Goal: Task Accomplishment & Management: Manage account settings

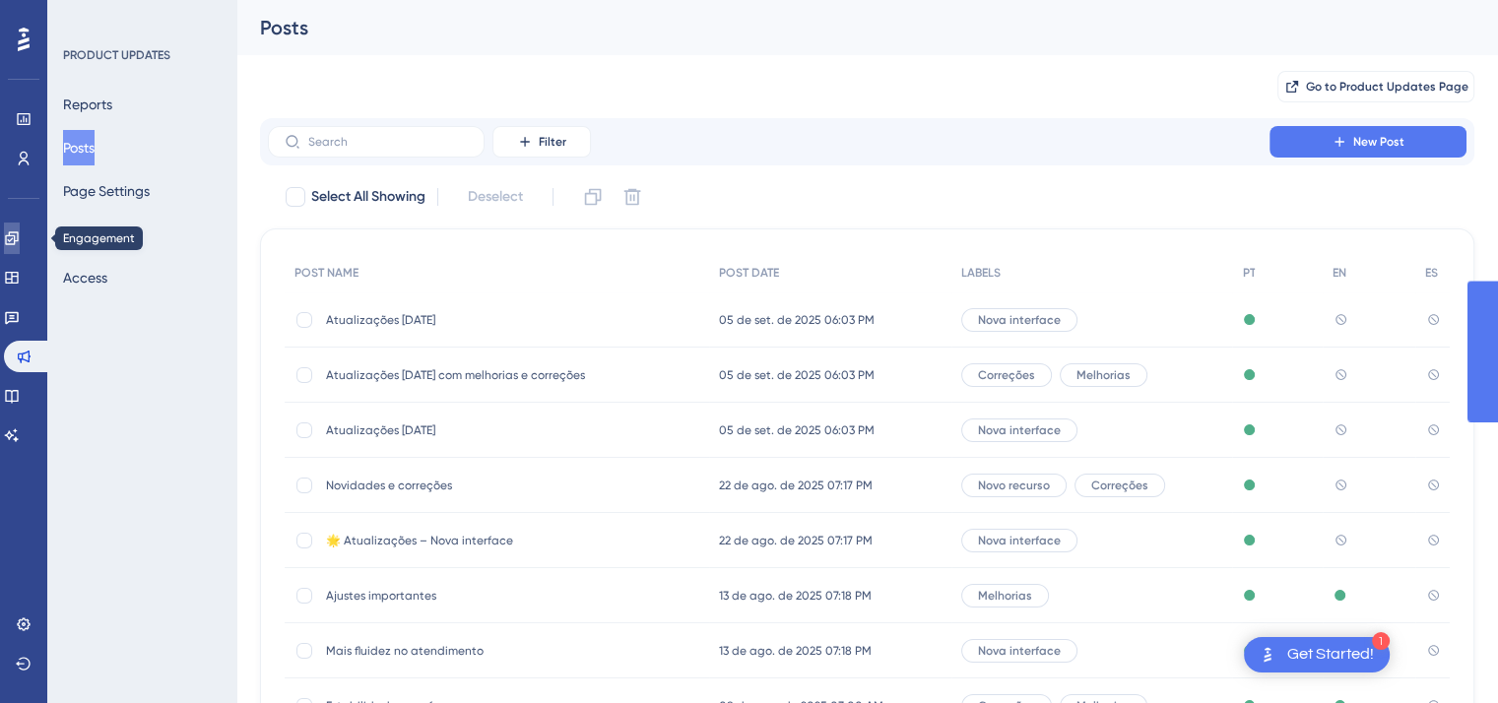
click at [19, 238] on icon at bounding box center [12, 238] width 16 height 16
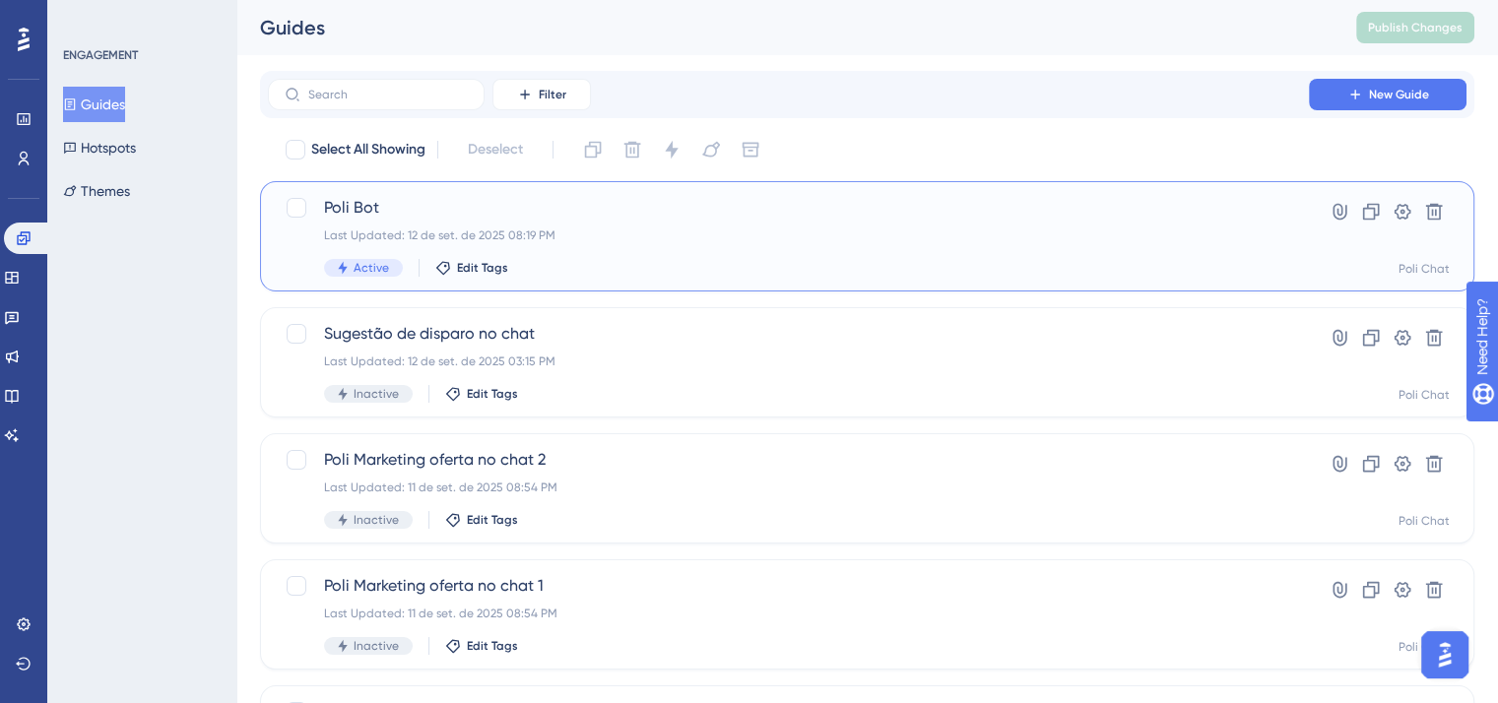
click at [752, 244] on div "Poli Bot Last Updated: 12 de set. de 2025 08:19 PM Active Edit Tags" at bounding box center [788, 236] width 929 height 81
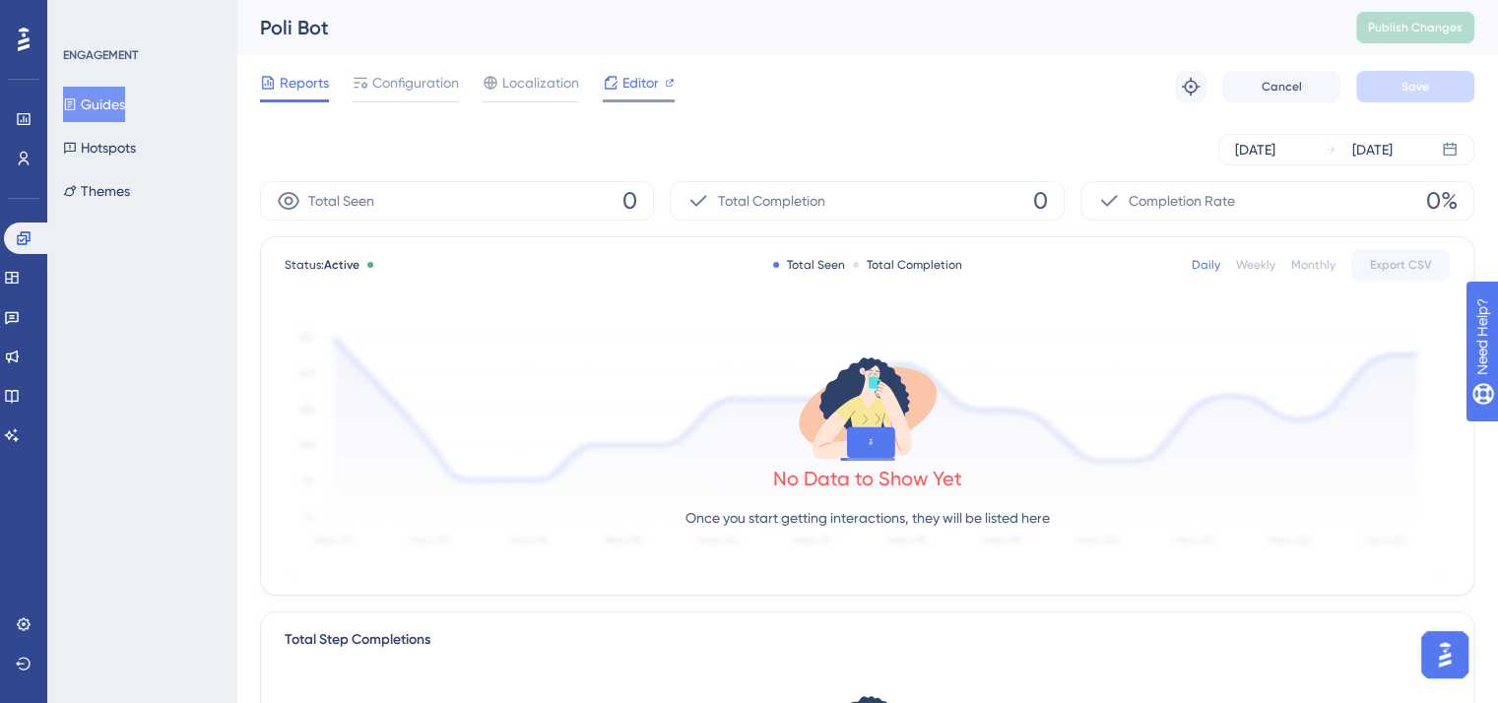
click at [646, 80] on span "Editor" at bounding box center [640, 83] width 36 height 24
click at [544, 56] on div "Reports Configuration Localization Editor Troubleshoot Cancel Save" at bounding box center [867, 86] width 1214 height 63
click at [547, 84] on span "Localization" at bounding box center [540, 83] width 77 height 24
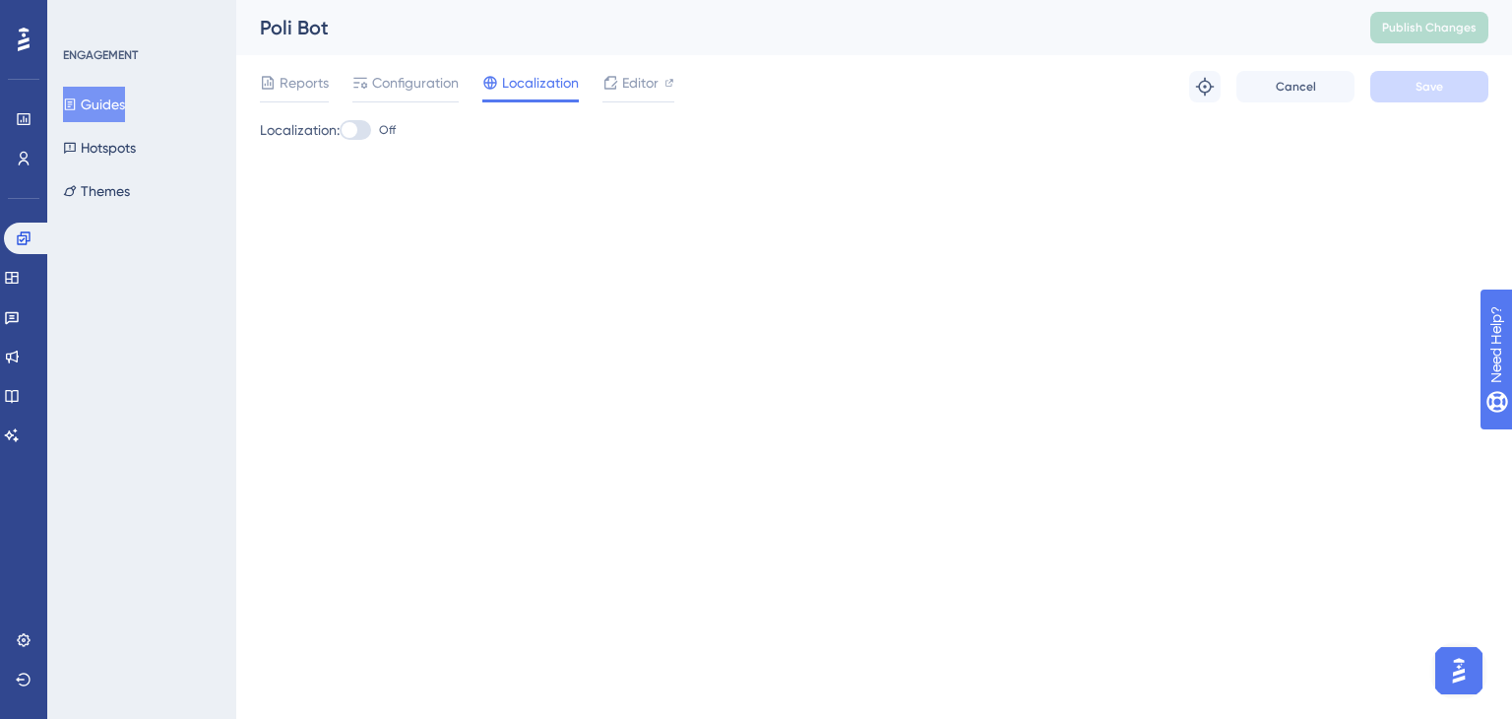
click at [106, 109] on button "Guides" at bounding box center [94, 104] width 62 height 35
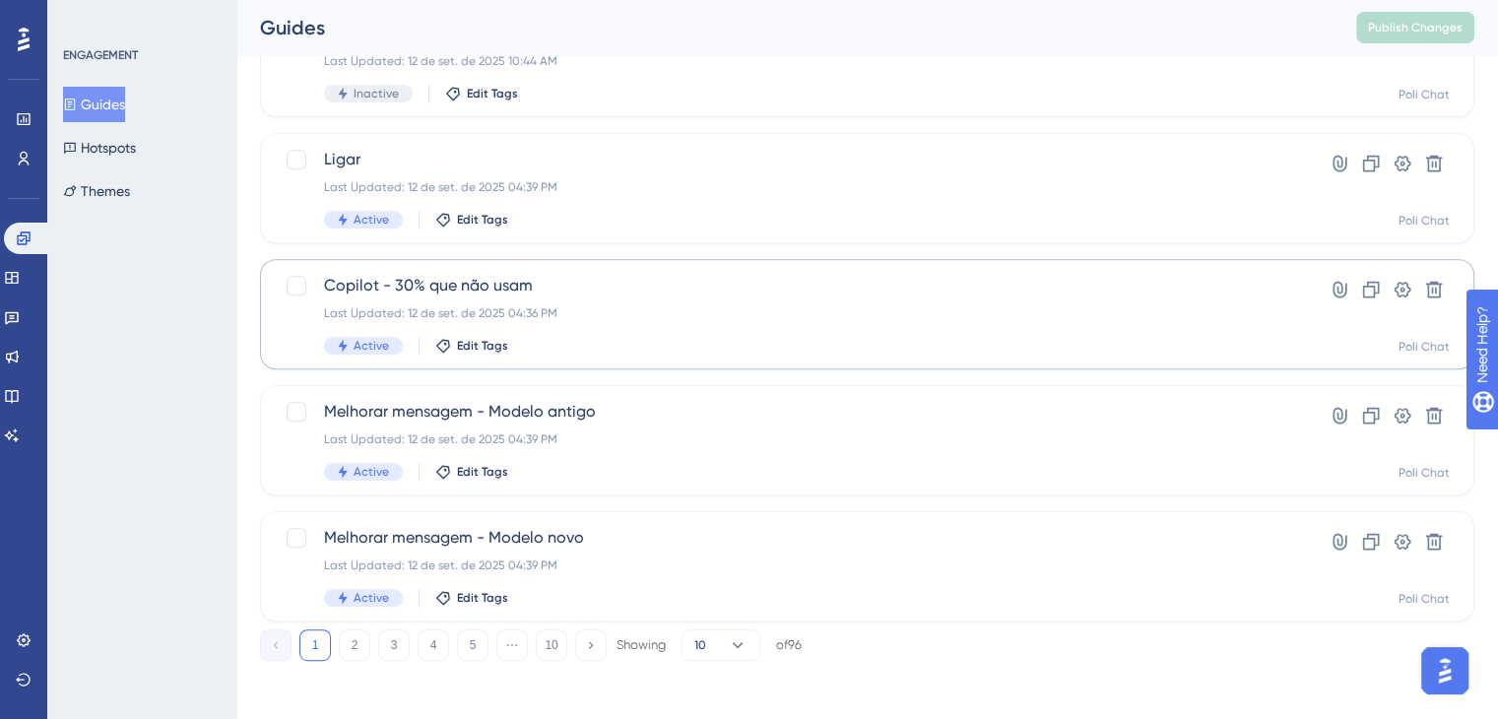
scroll to position [809, 0]
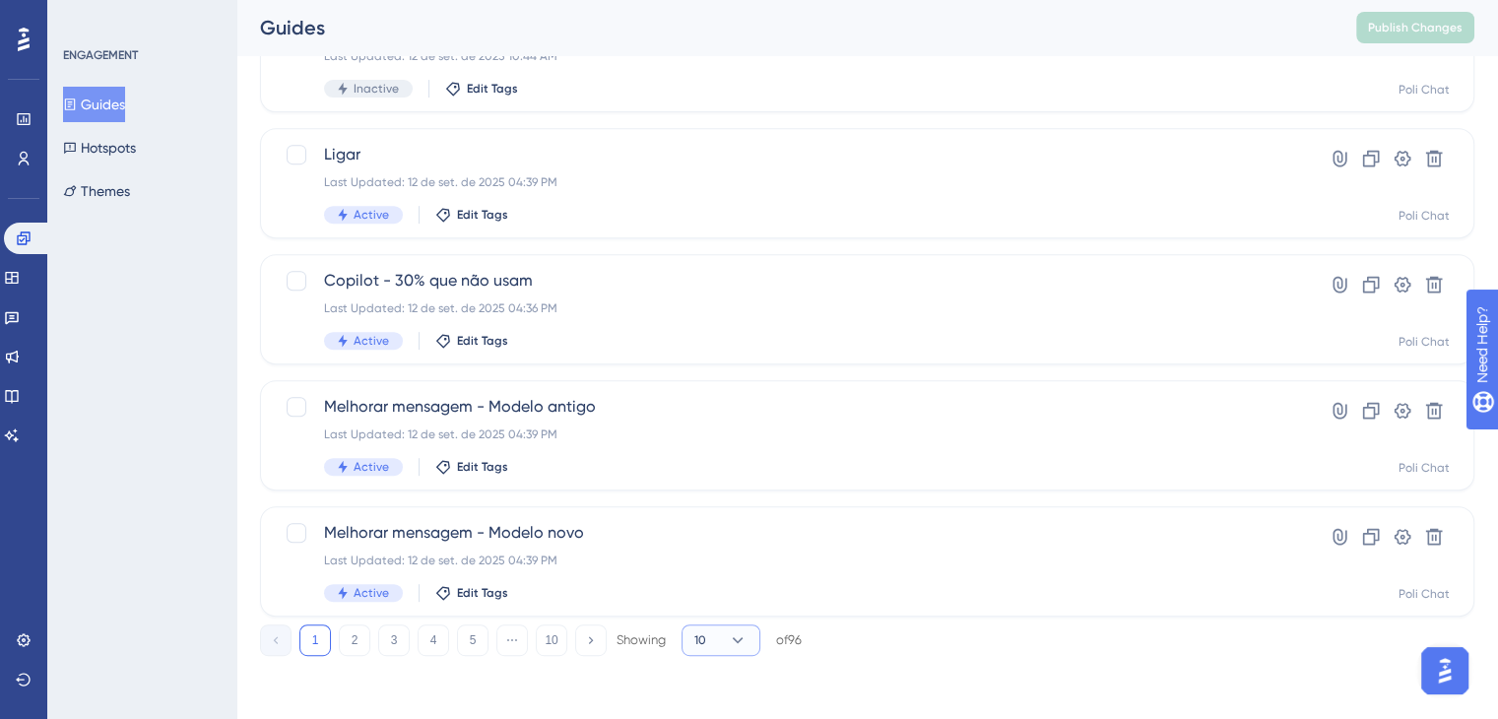
click at [753, 649] on button "10" at bounding box center [720, 640] width 79 height 32
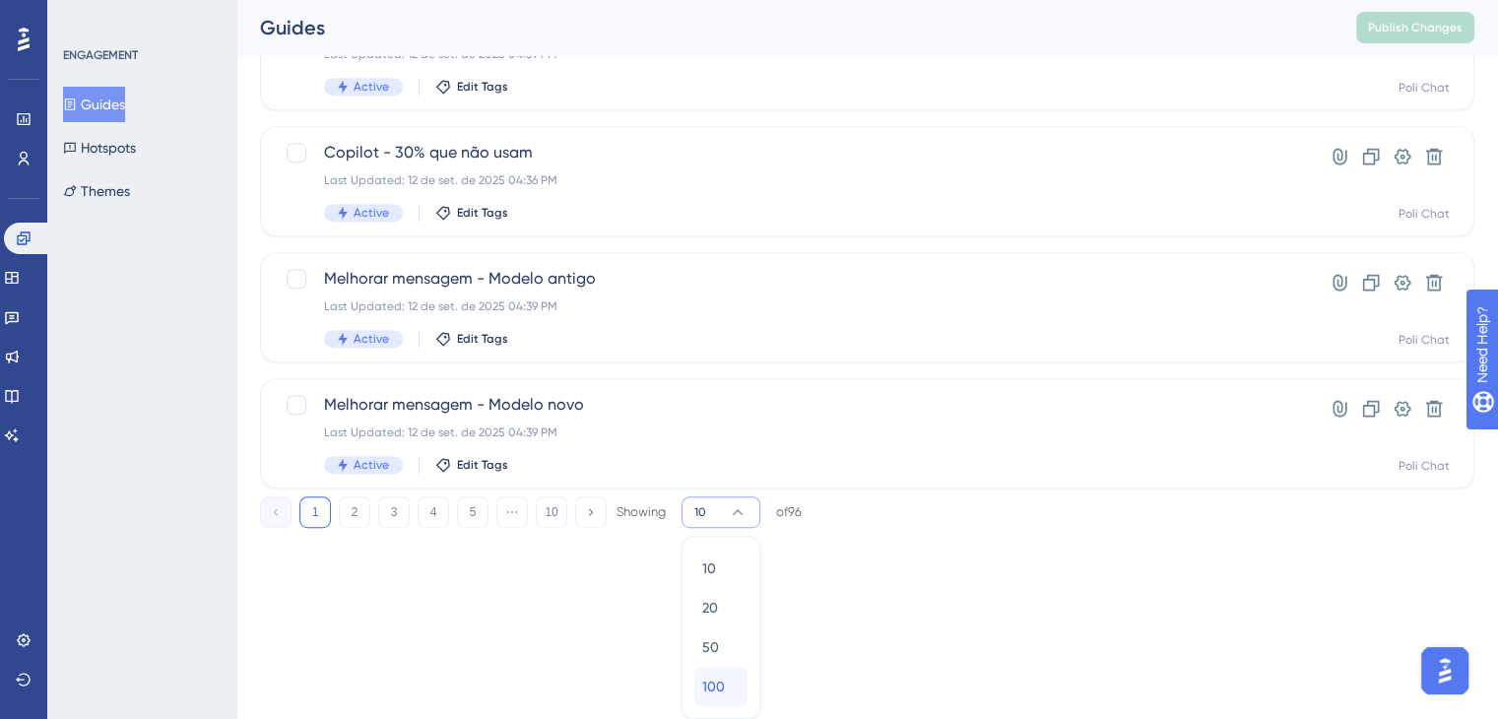
click at [717, 695] on span "100" at bounding box center [713, 687] width 23 height 24
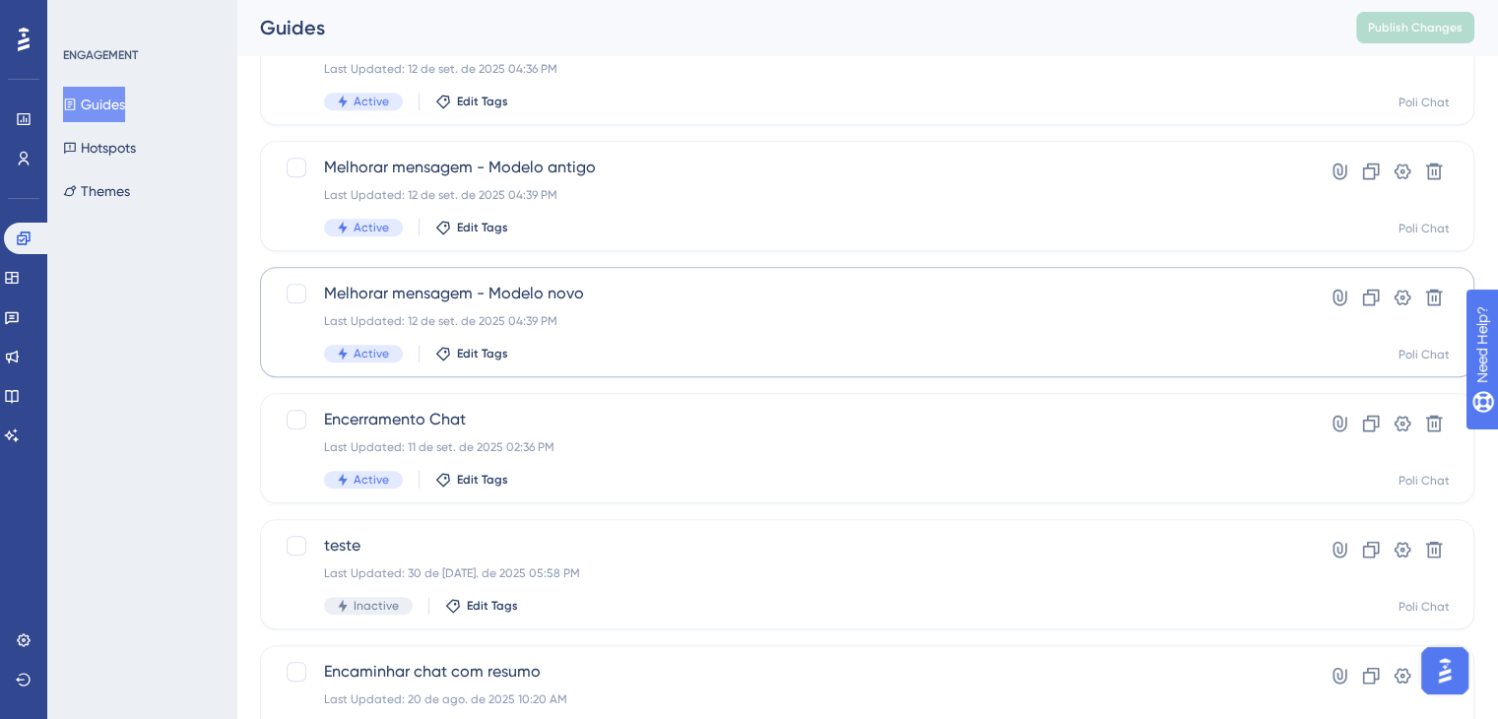
scroll to position [544, 0]
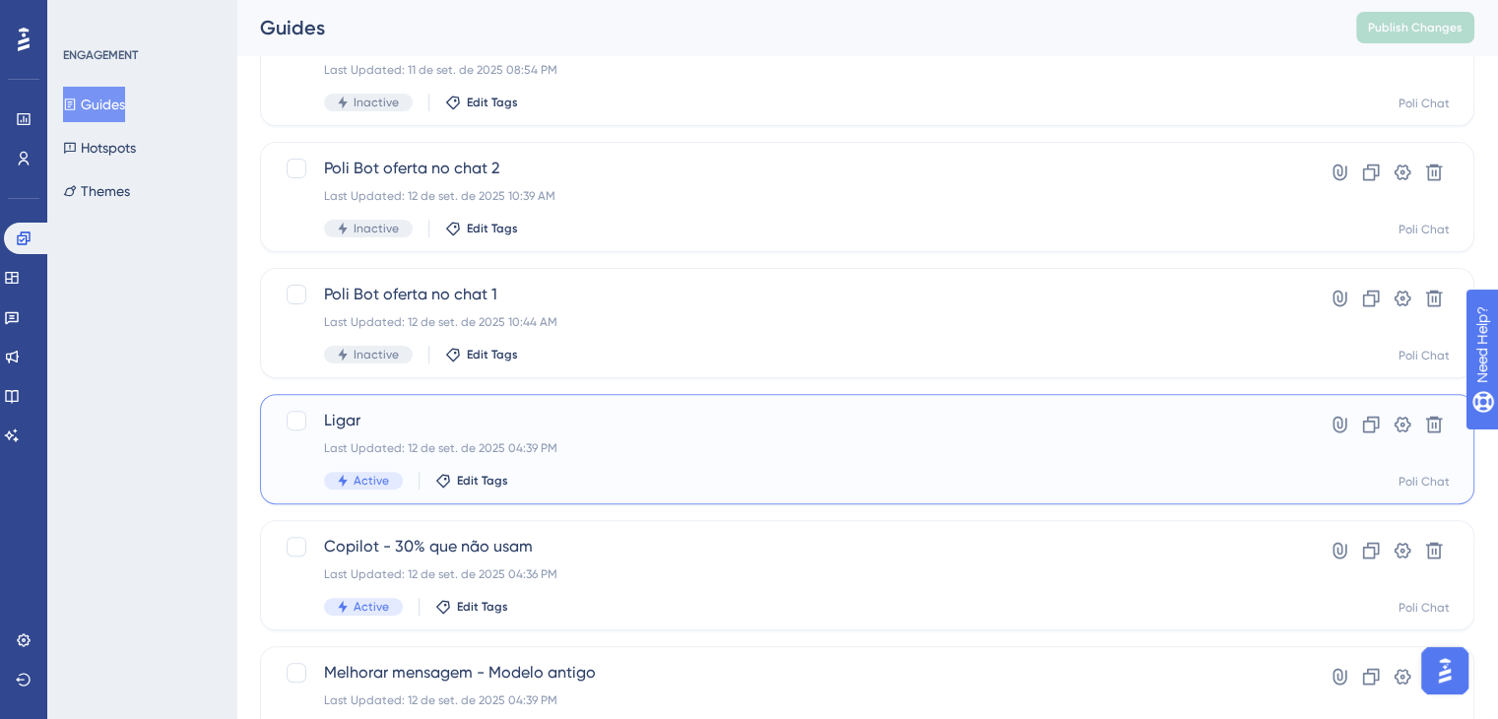
click at [599, 453] on div "Last Updated: 12 de set. de 2025 04:39 PM" at bounding box center [788, 448] width 929 height 16
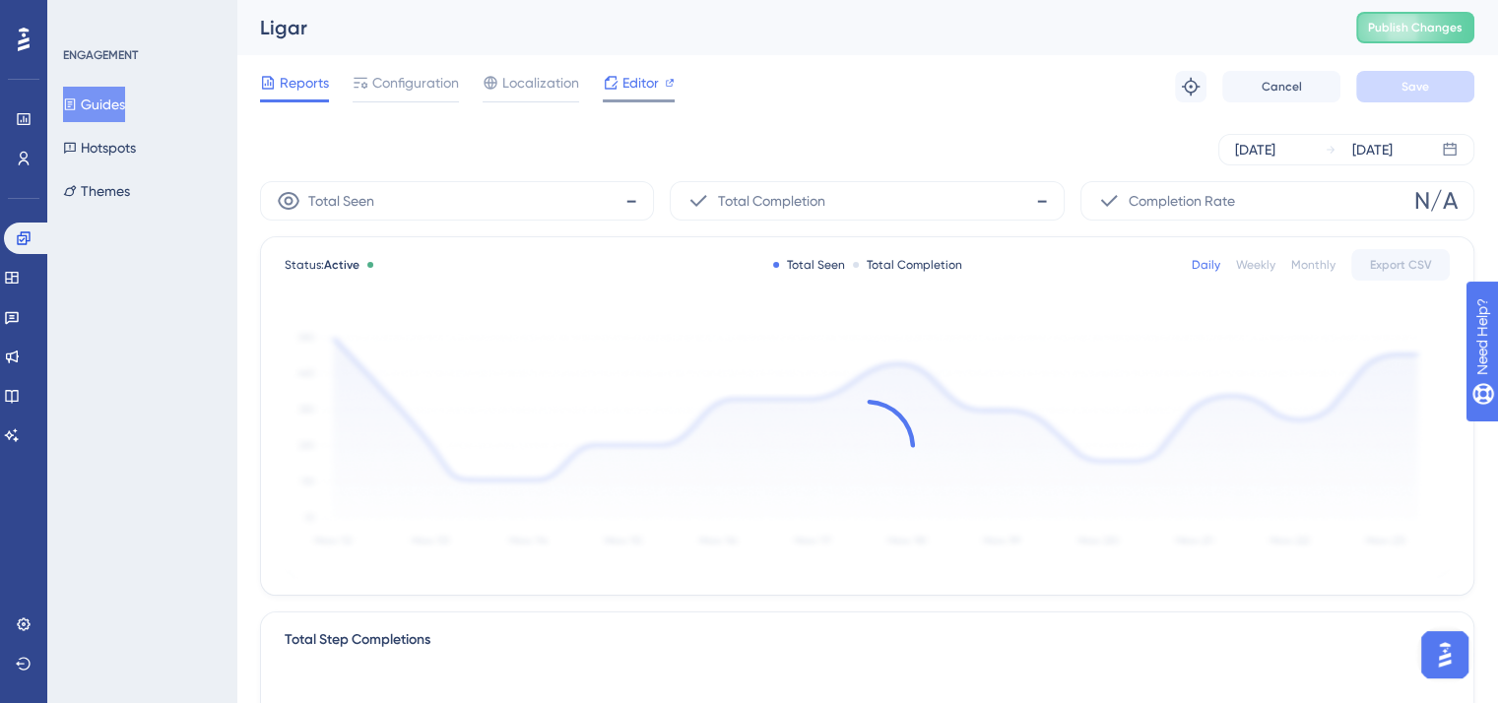
click at [652, 82] on span "Editor" at bounding box center [640, 83] width 36 height 24
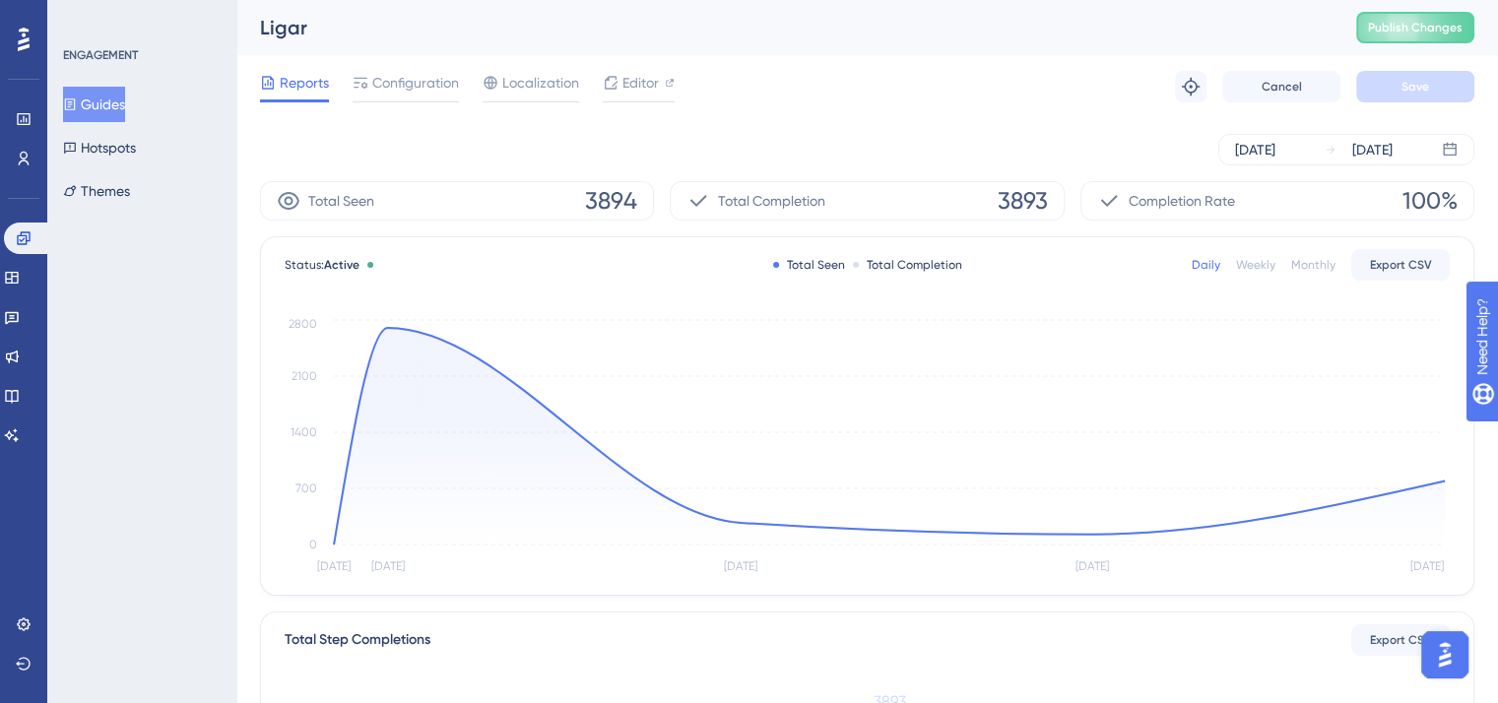
click at [91, 101] on button "Guides" at bounding box center [94, 104] width 62 height 35
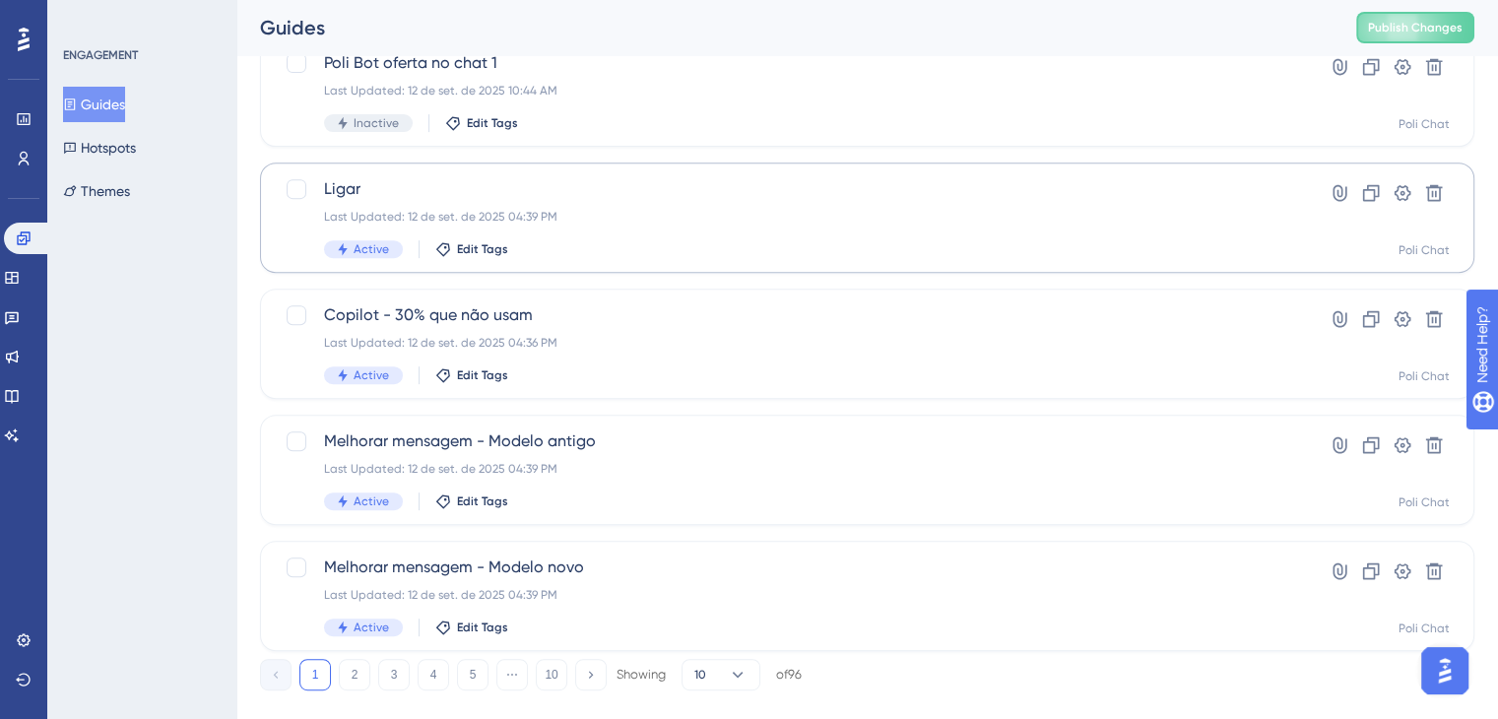
scroll to position [809, 0]
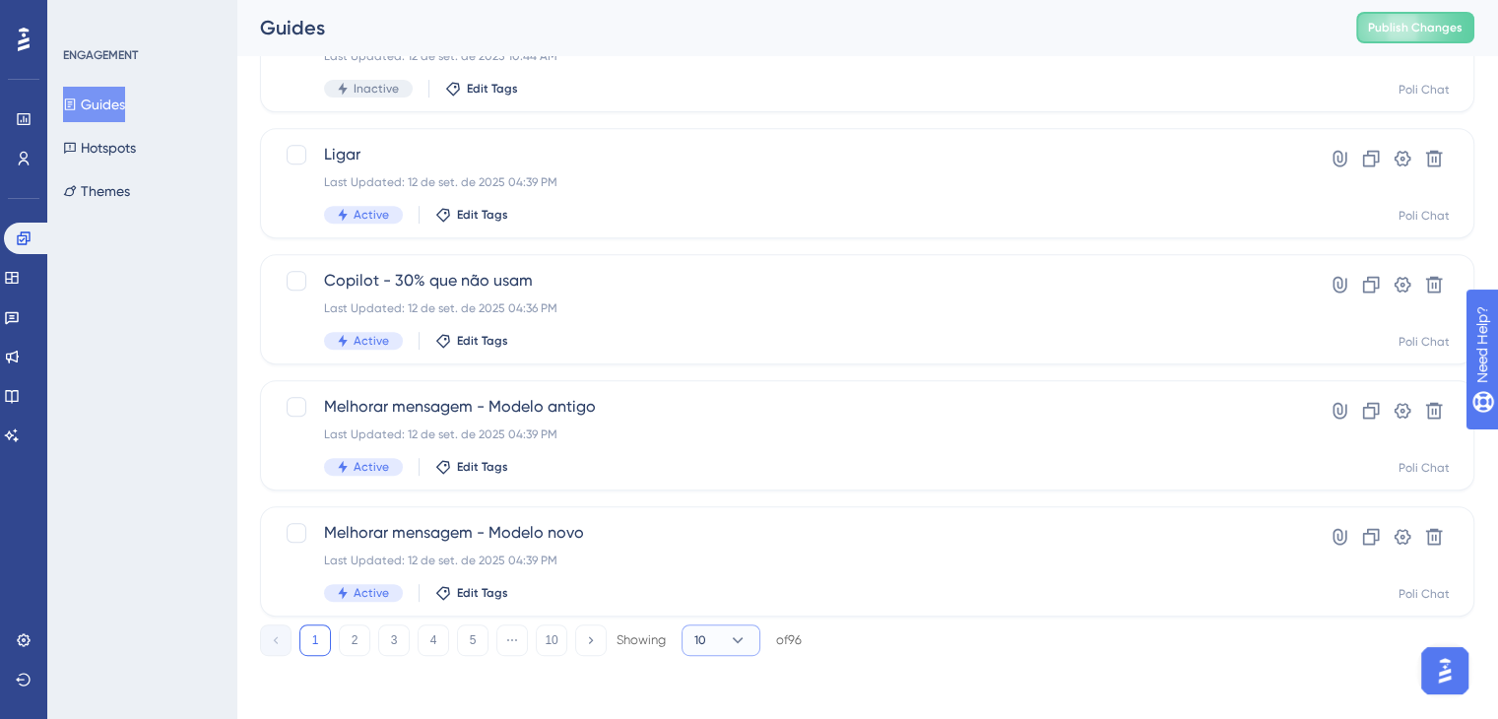
click at [730, 645] on icon at bounding box center [738, 640] width 20 height 20
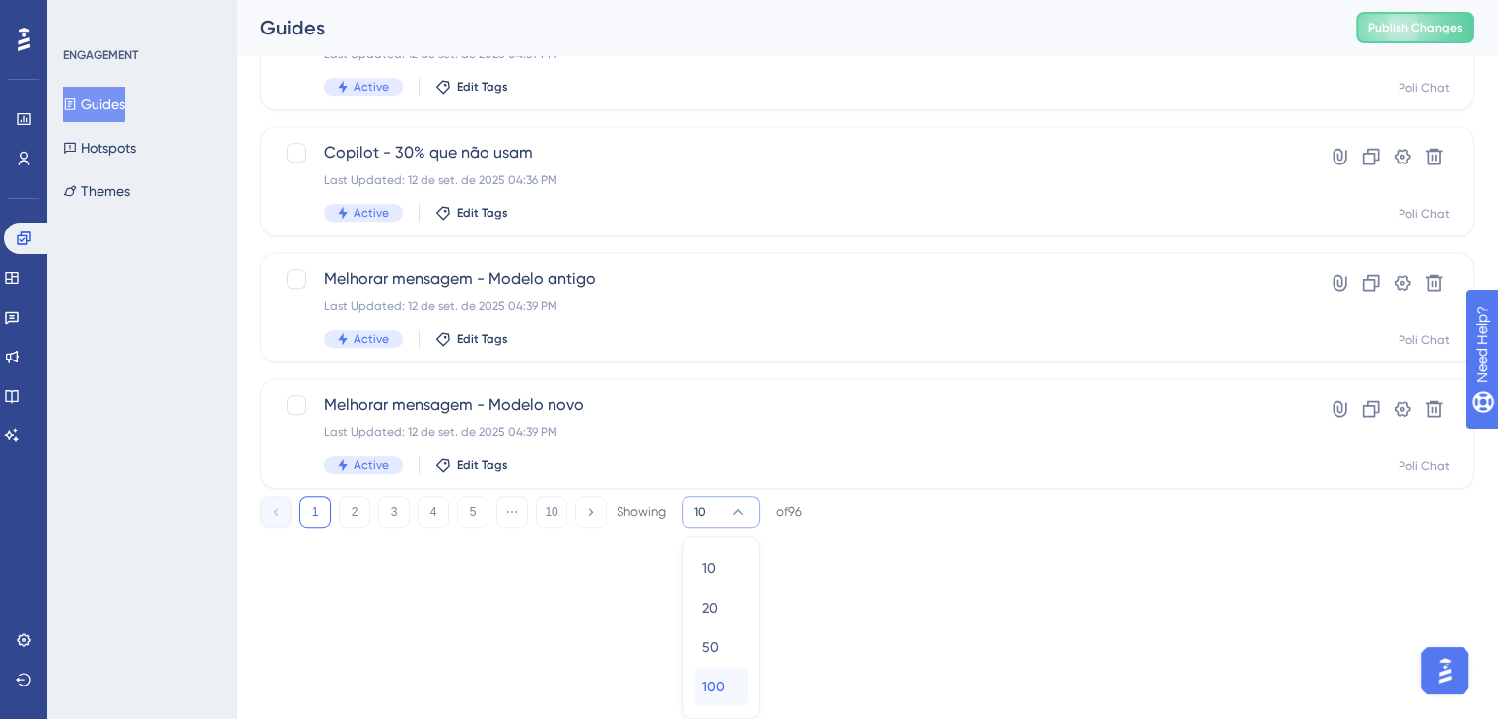
click at [721, 684] on span "100" at bounding box center [713, 687] width 23 height 24
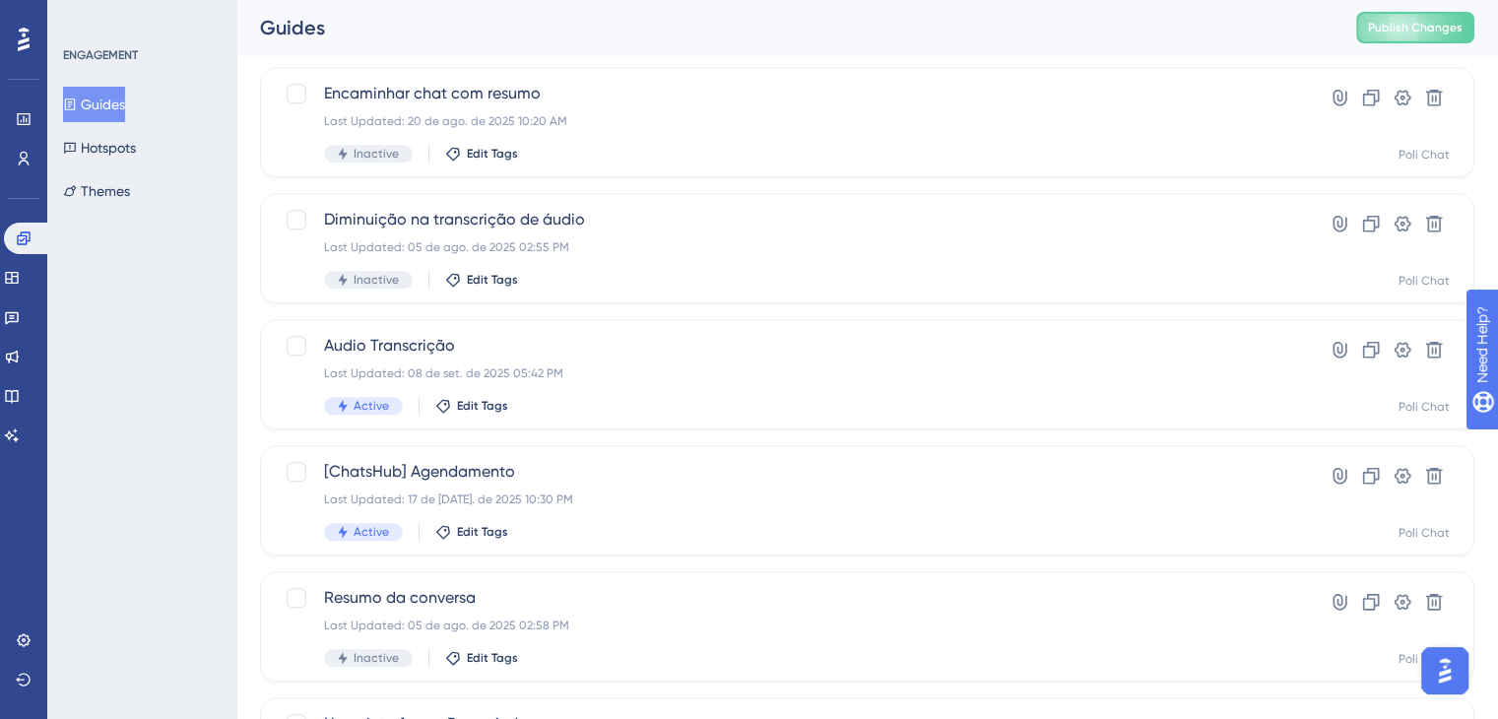
scroll to position [1725, 0]
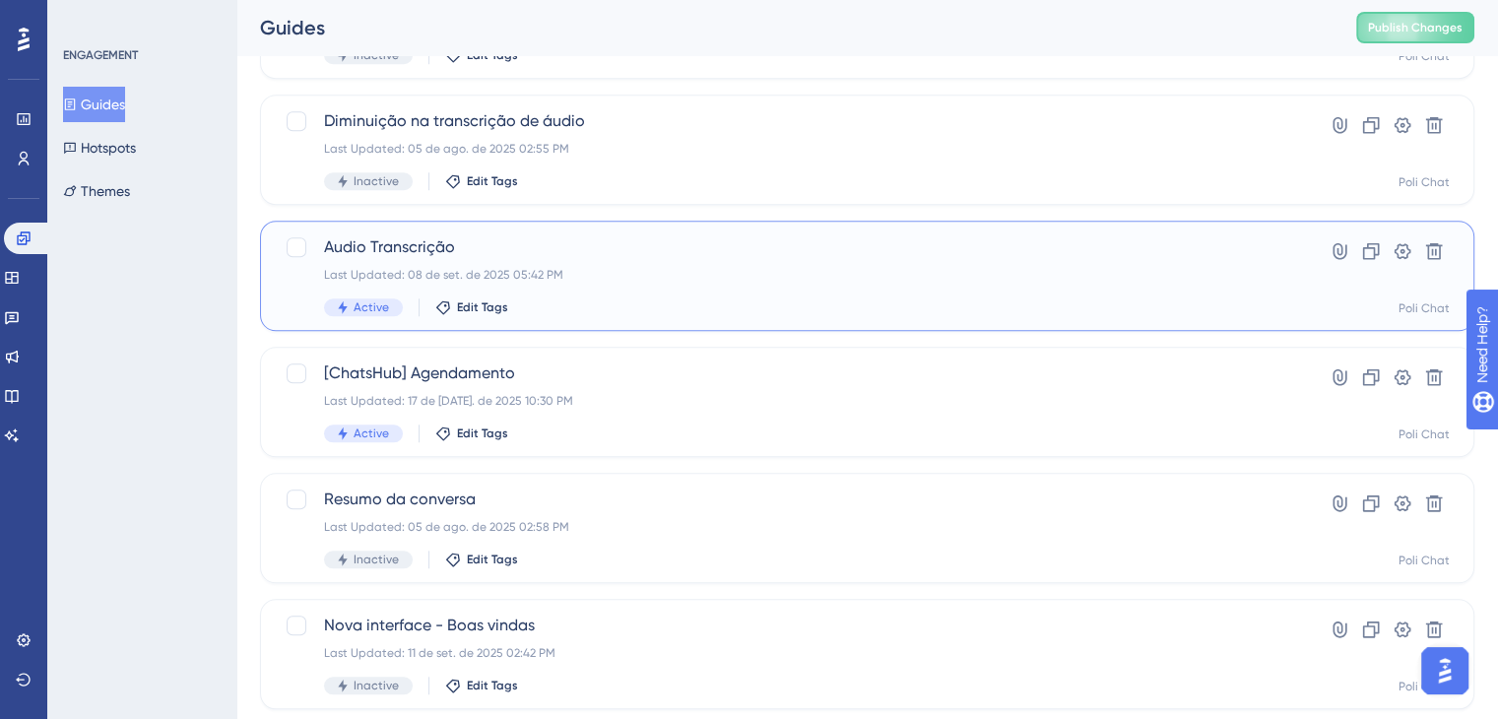
click at [690, 272] on div "Last Updated: 08 de set. de 2025 05:42 PM" at bounding box center [788, 275] width 929 height 16
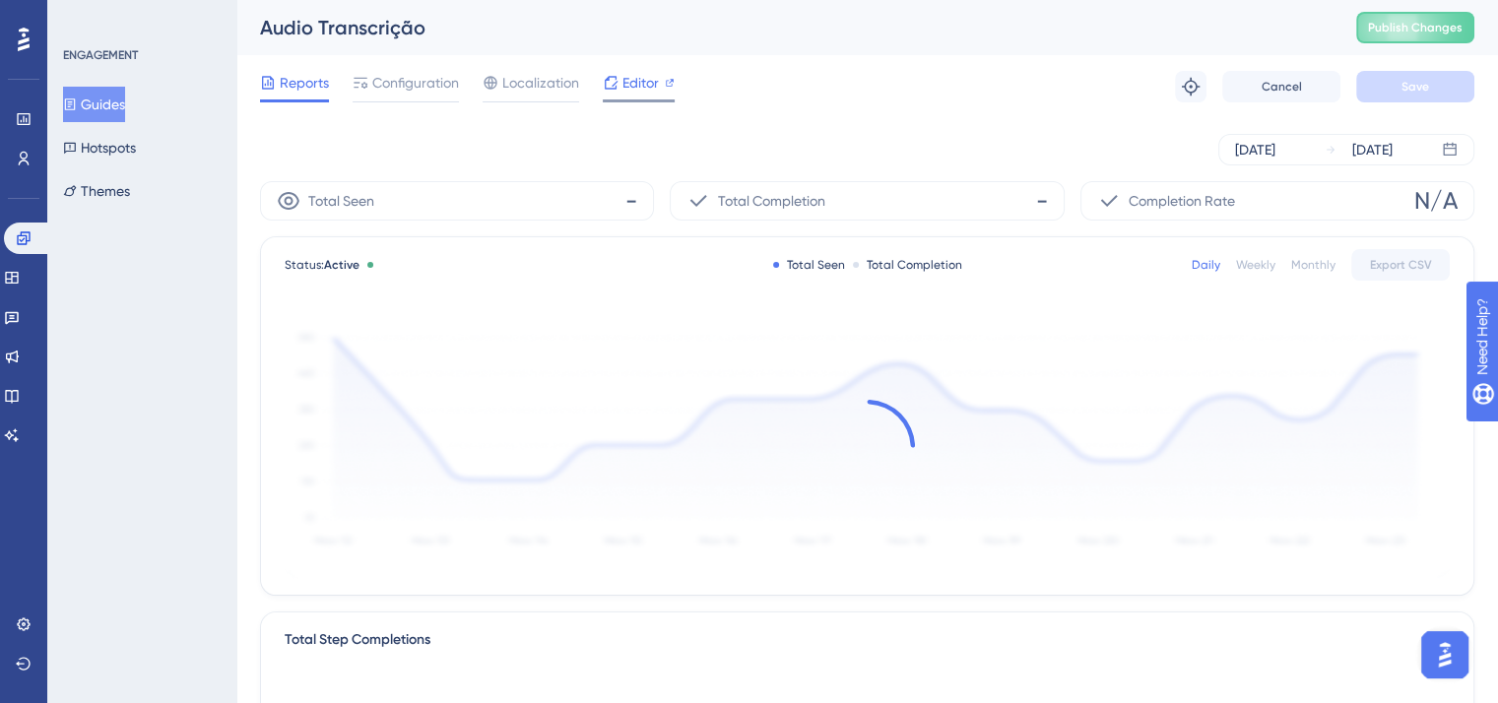
click at [631, 77] on span "Editor" at bounding box center [640, 83] width 36 height 24
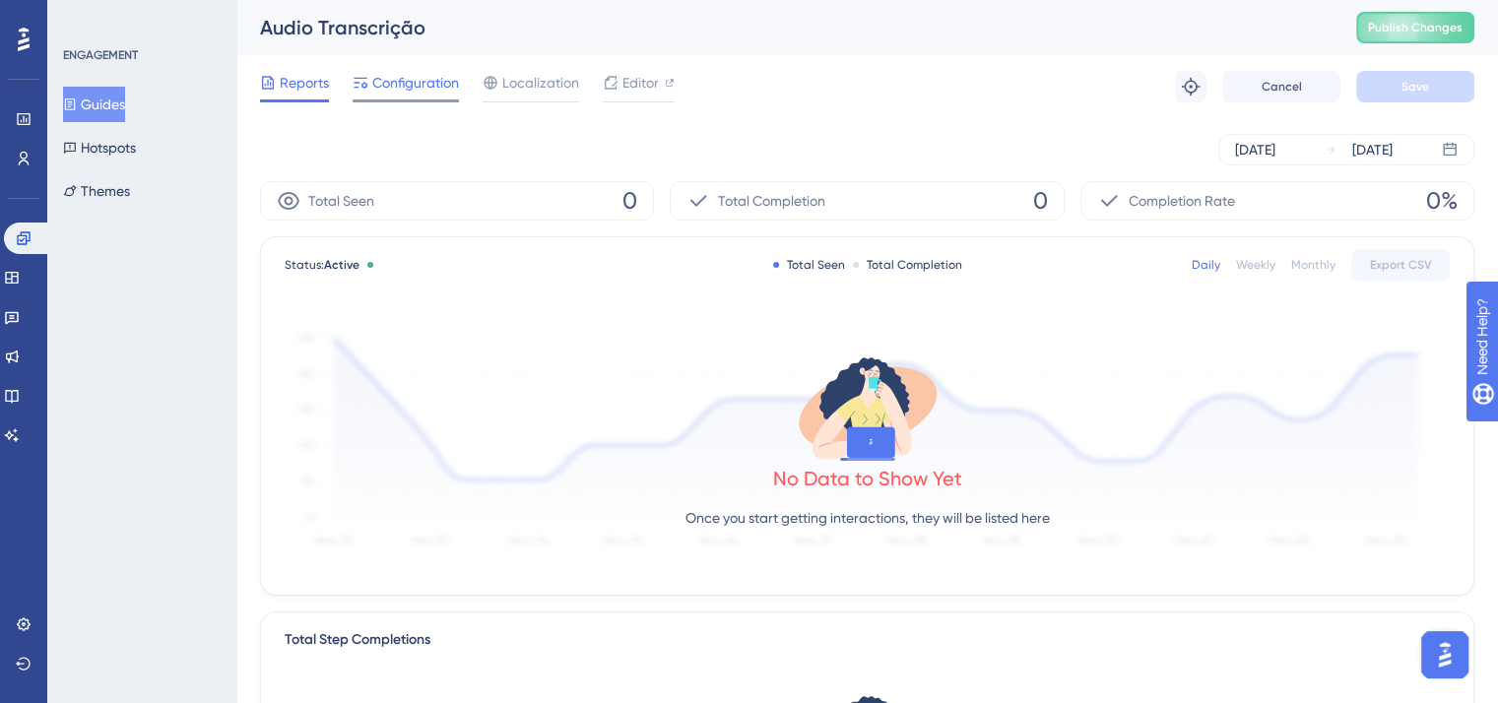
click at [411, 87] on span "Configuration" at bounding box center [415, 83] width 87 height 24
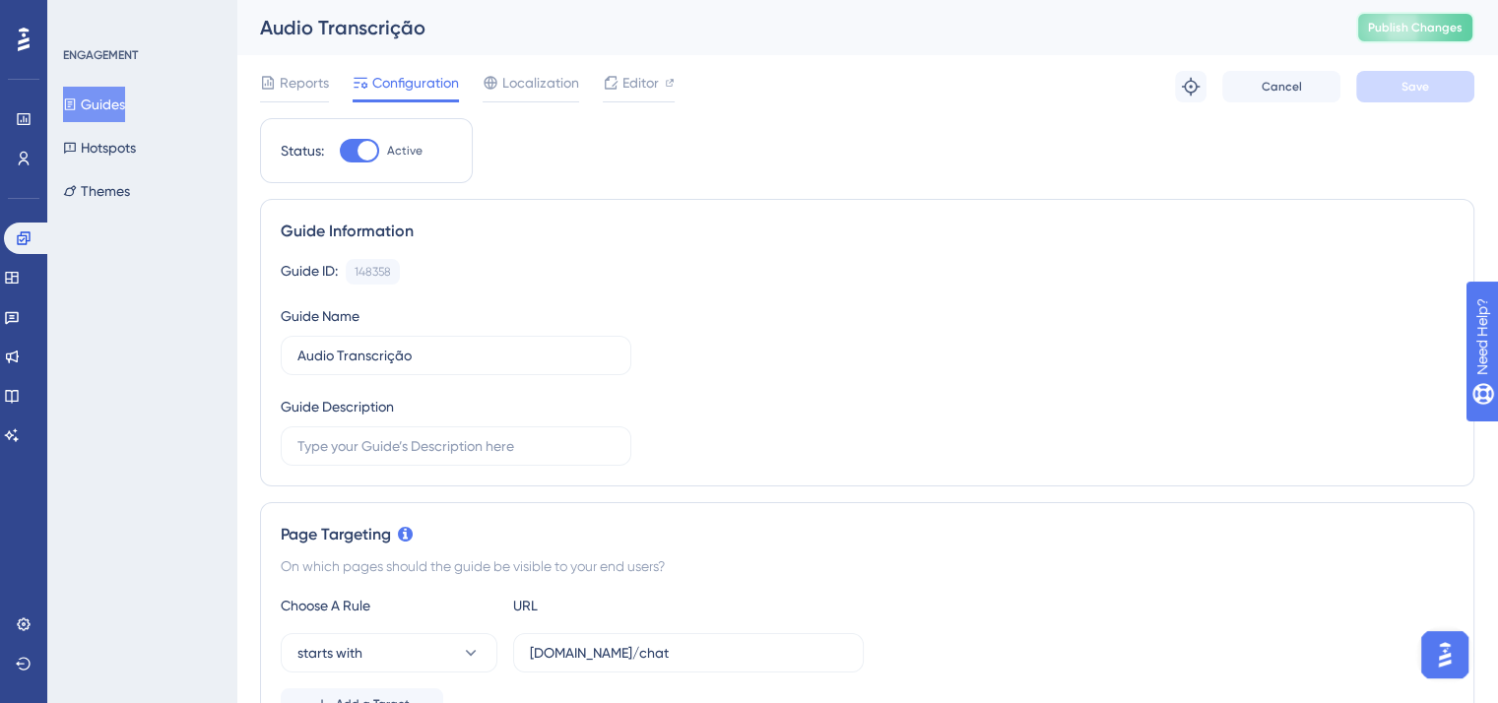
click at [1427, 17] on button "Publish Changes" at bounding box center [1415, 28] width 118 height 32
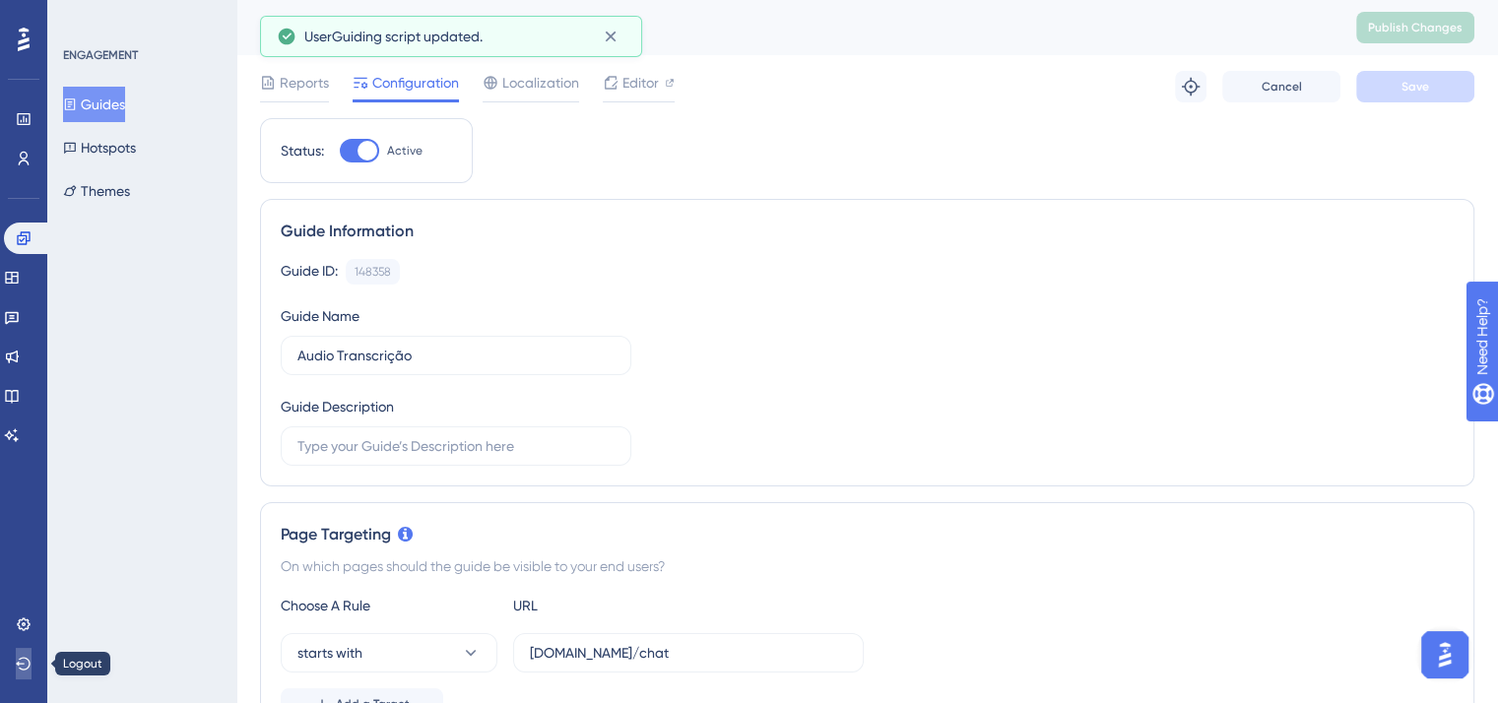
click at [27, 665] on icon at bounding box center [24, 664] width 16 height 16
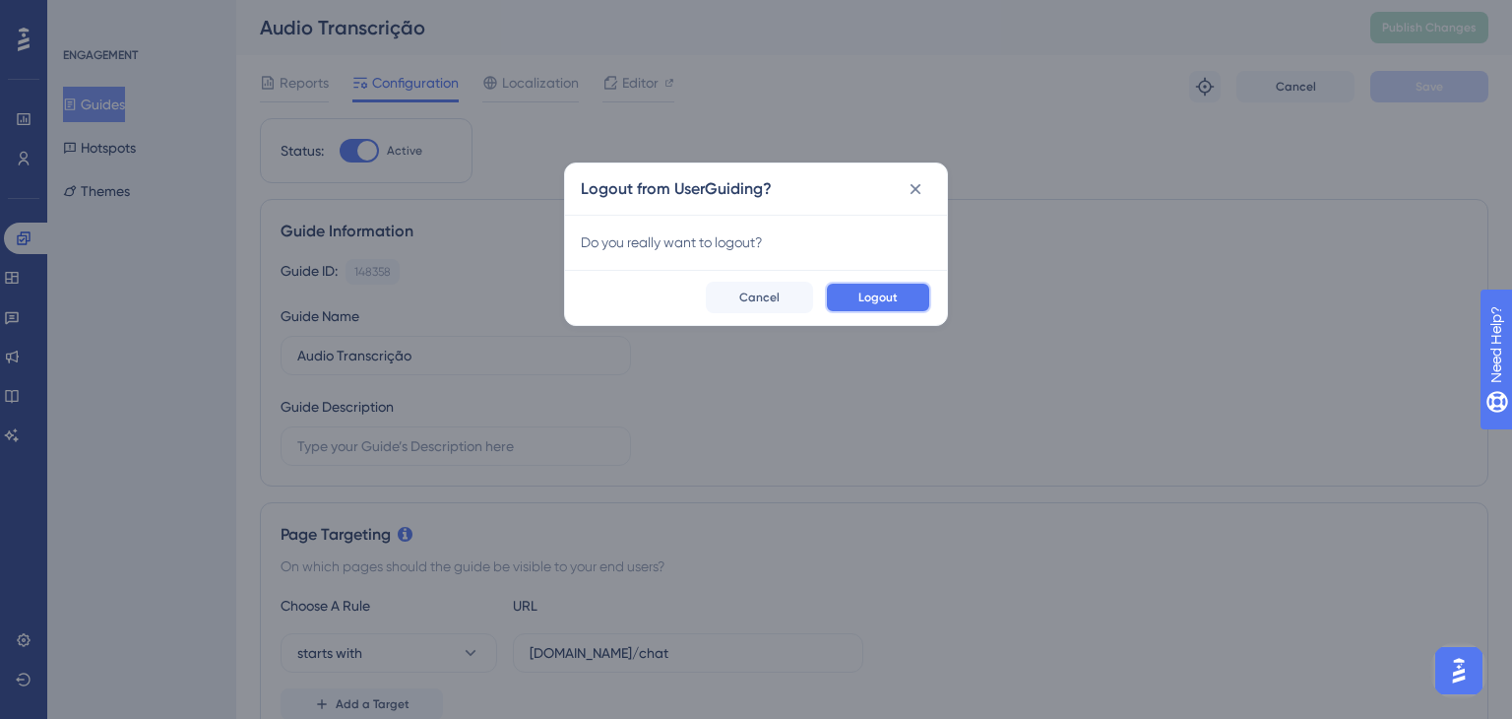
click at [903, 296] on button "Logout" at bounding box center [878, 298] width 106 height 32
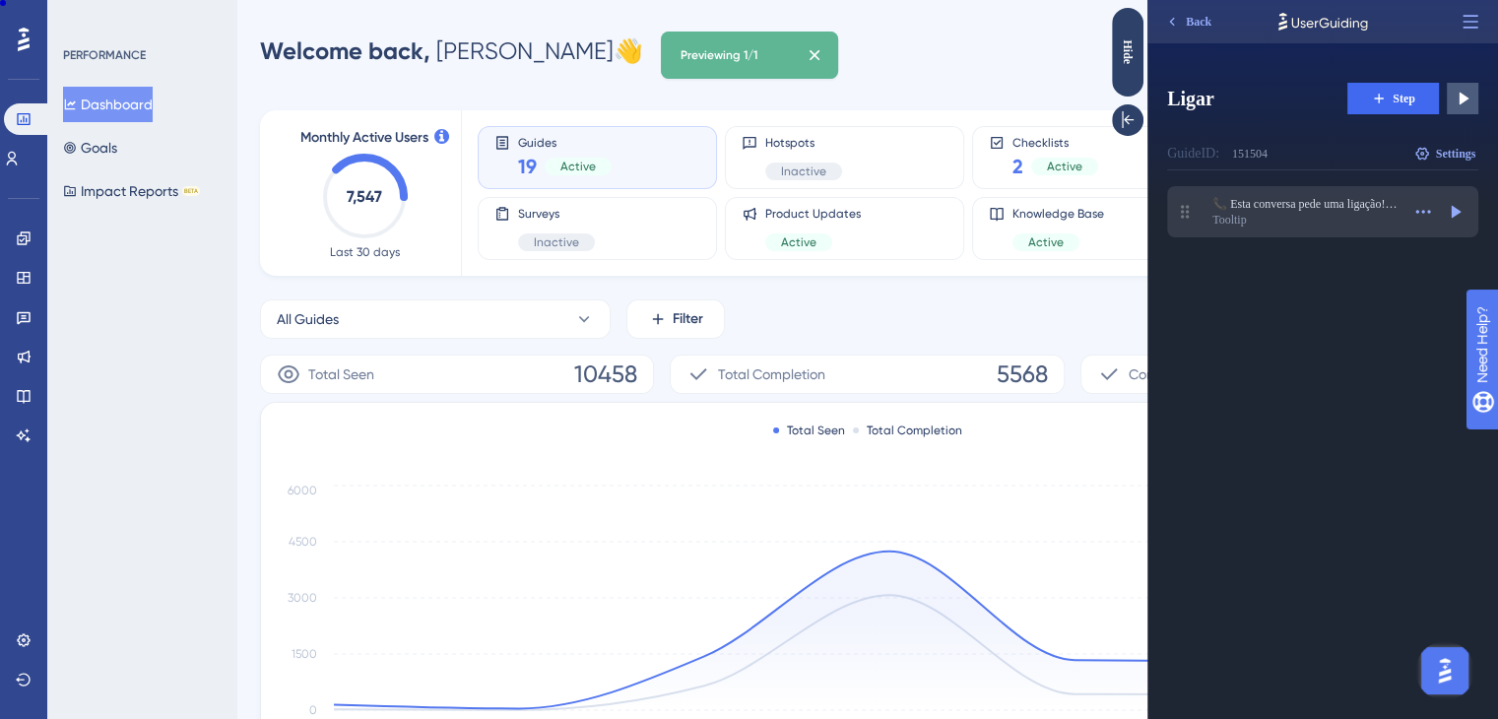
click at [1271, 222] on div "Tooltip" at bounding box center [1305, 220] width 187 height 16
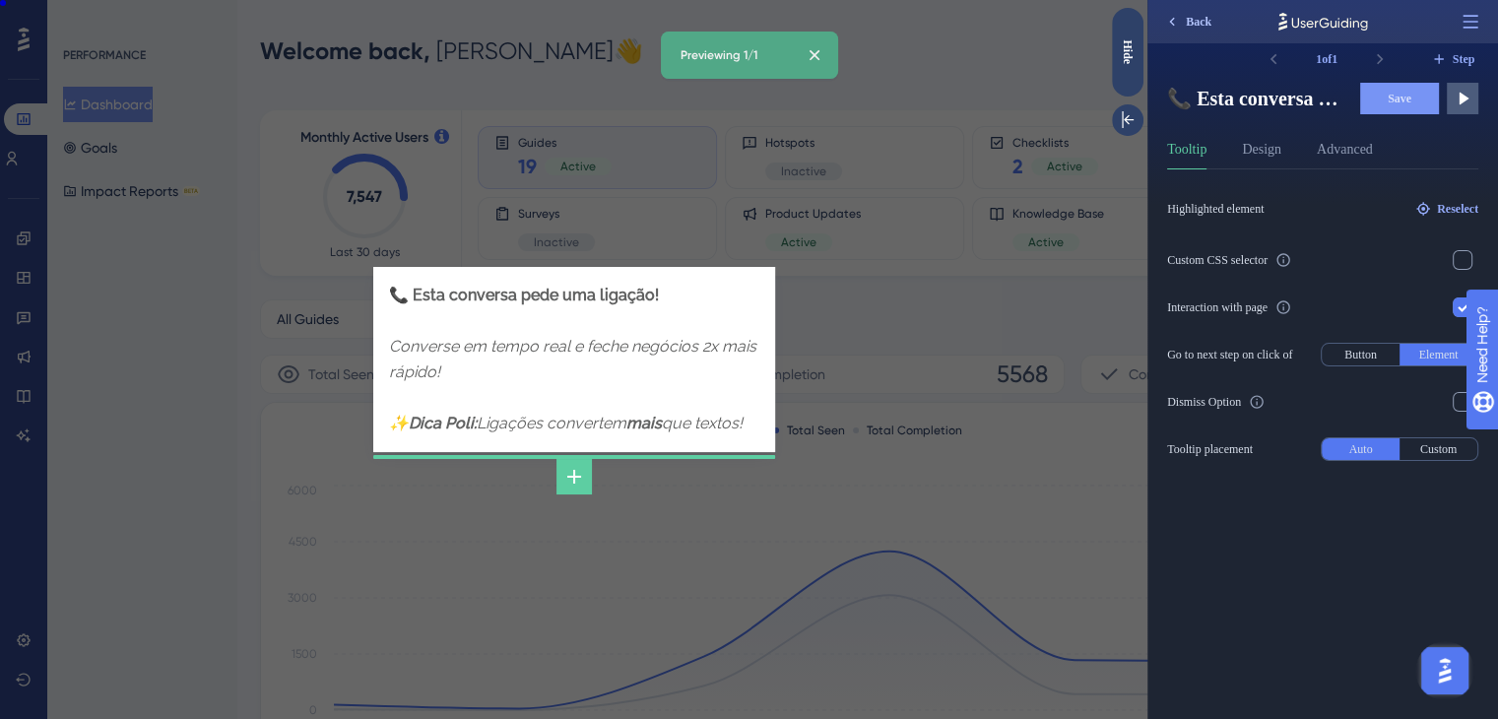
click at [1195, 23] on span "Back" at bounding box center [1199, 22] width 26 height 16
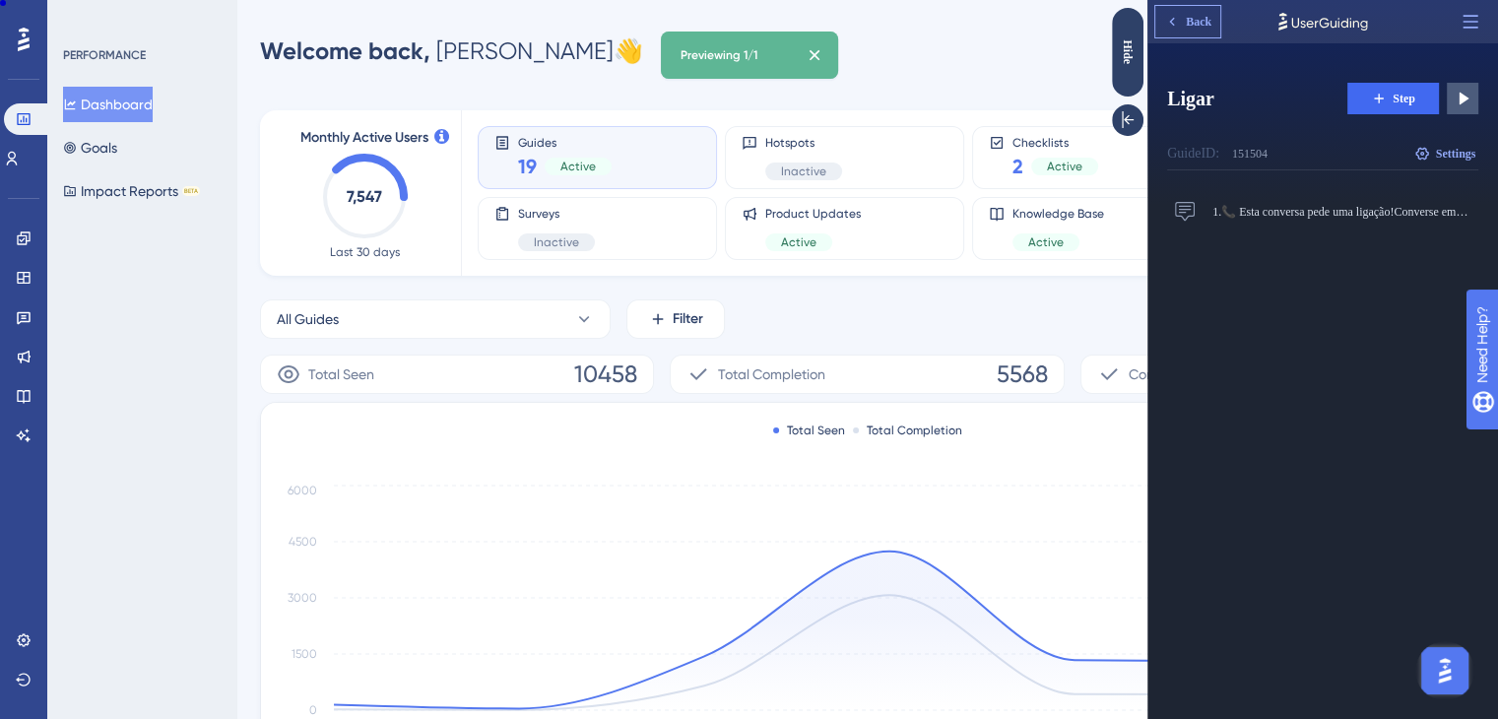
click at [1189, 6] on button "Back" at bounding box center [1187, 22] width 65 height 32
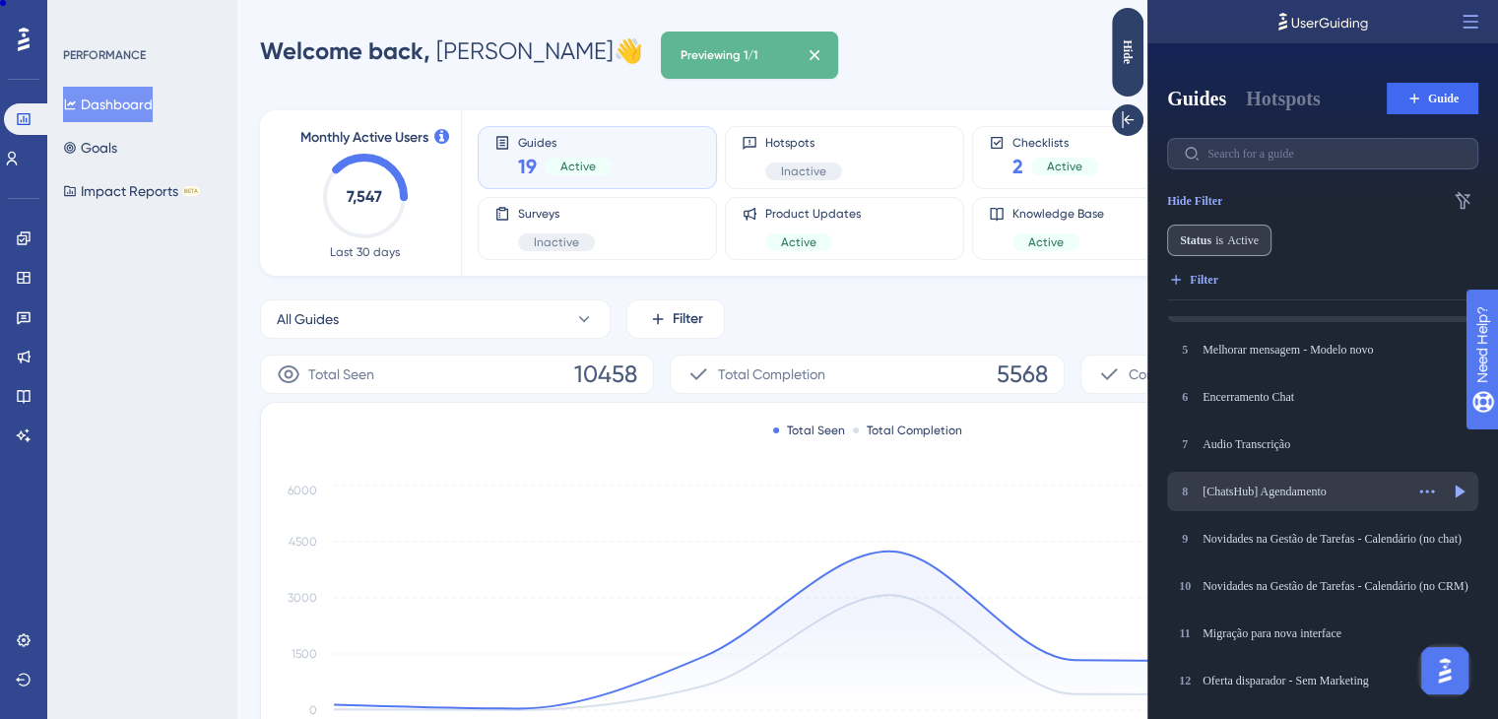
scroll to position [197, 0]
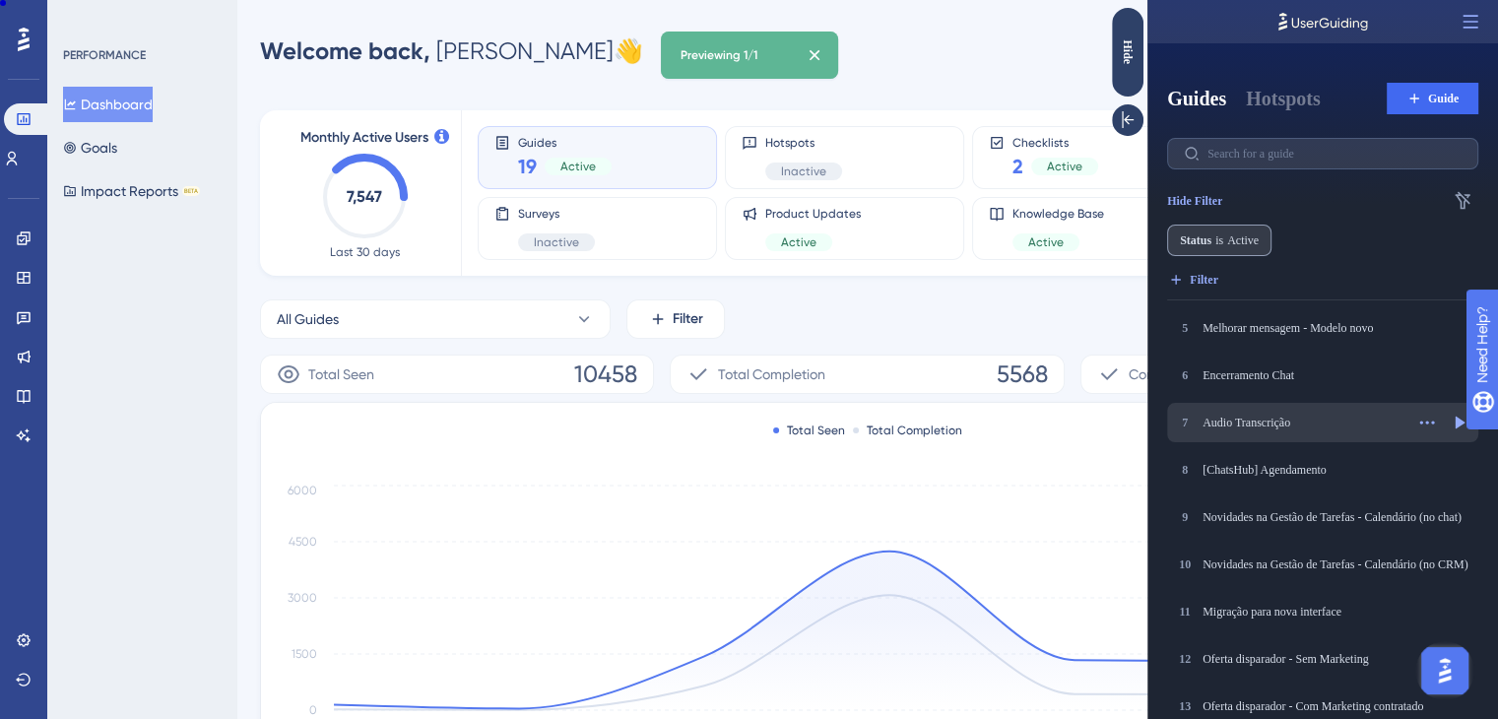
click at [1240, 430] on div "7 Audio Transcrição Audio Transcrição" at bounding box center [1289, 423] width 228 height 20
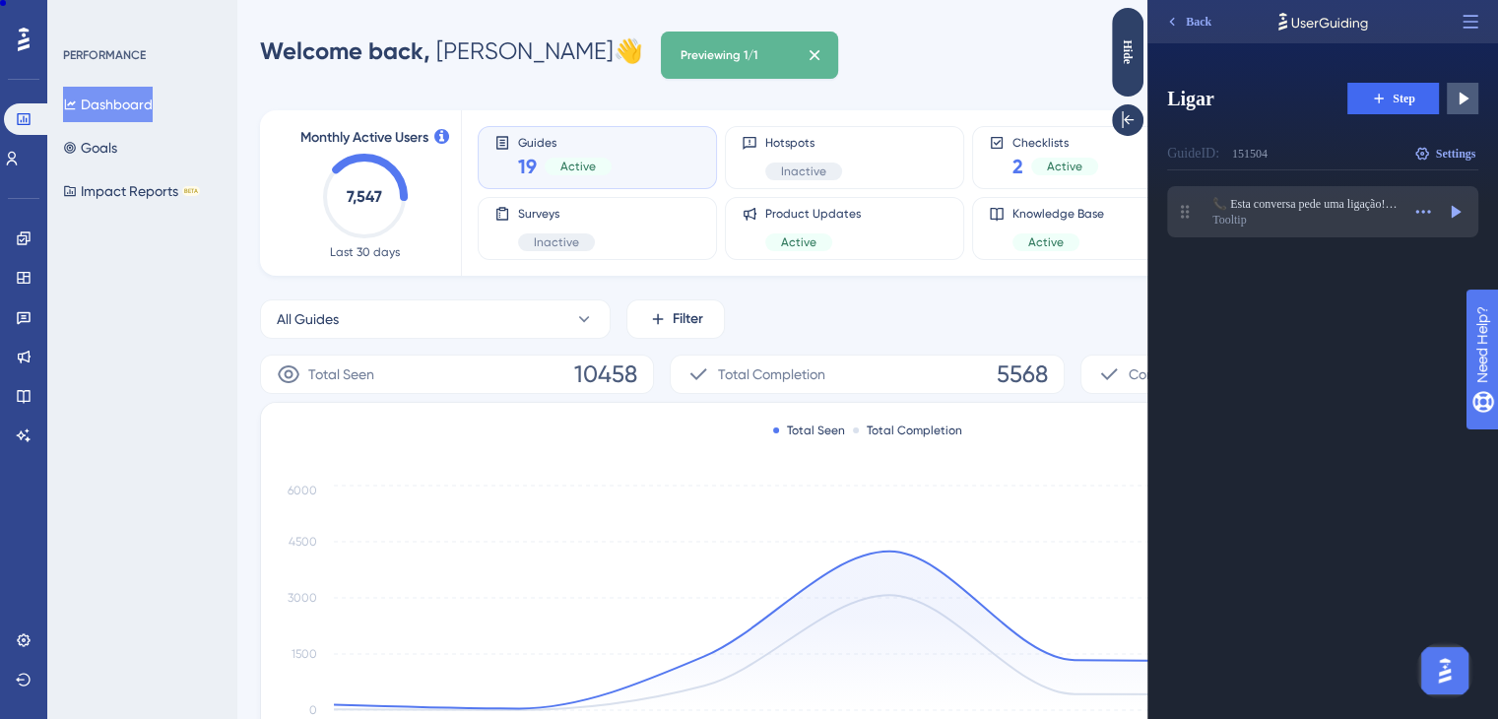
click at [1257, 222] on div "Tooltip" at bounding box center [1305, 220] width 187 height 16
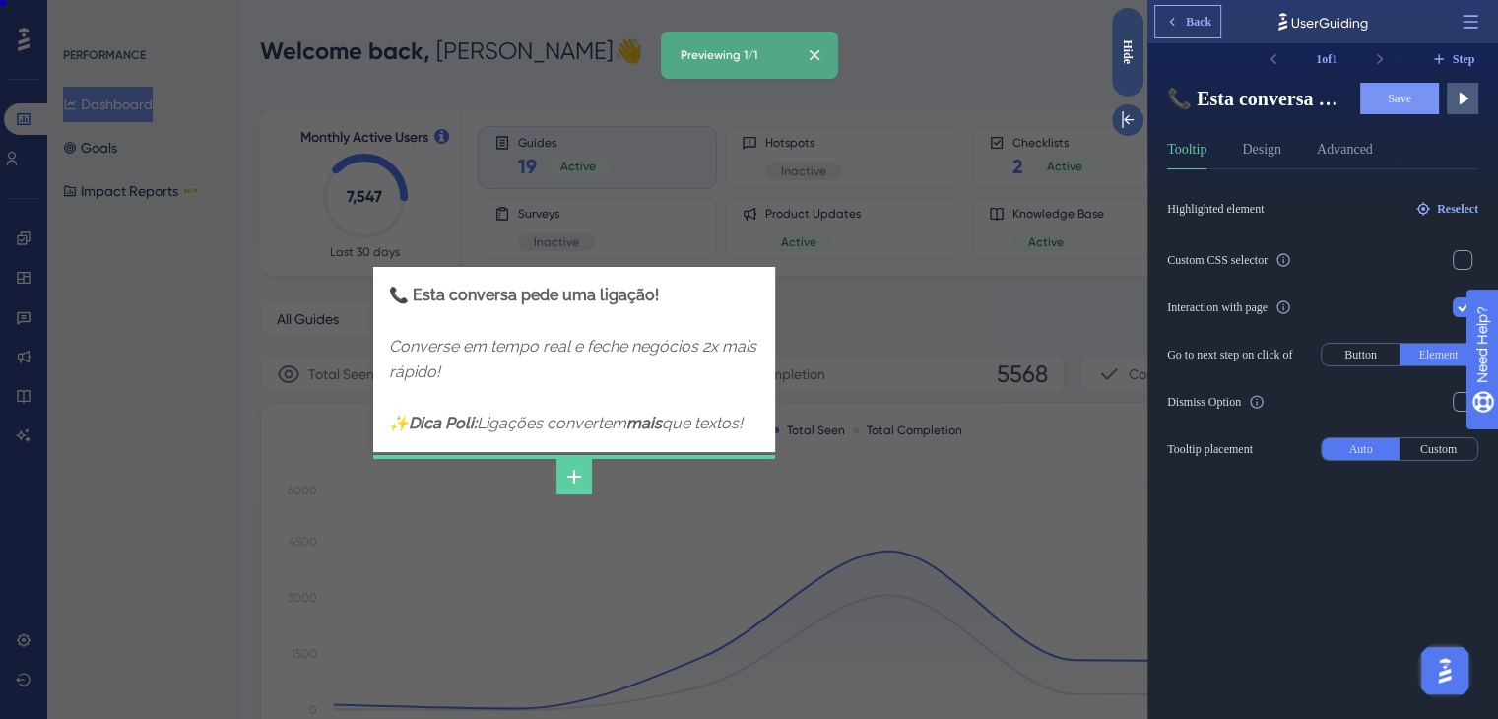
click at [1191, 24] on span "Back" at bounding box center [1199, 22] width 26 height 16
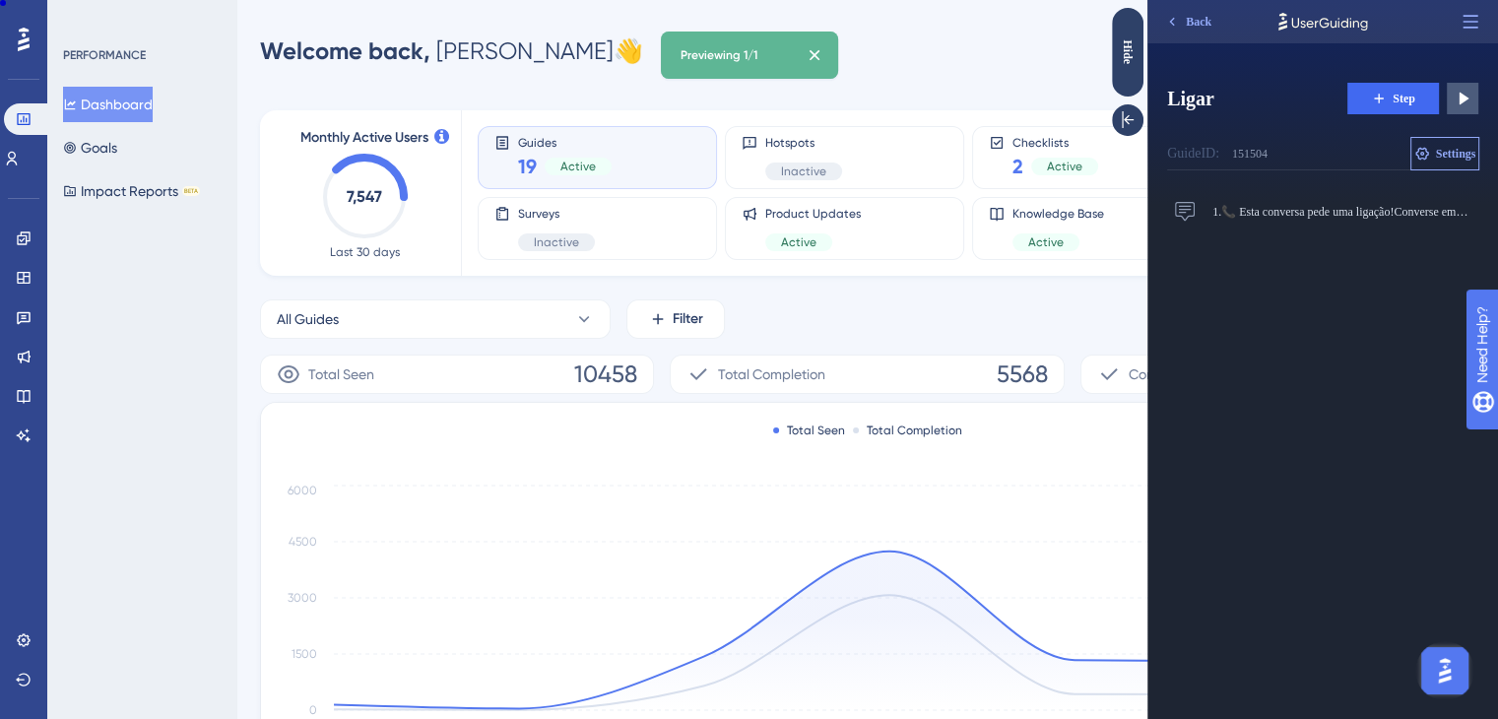
click at [1458, 151] on span "Settings" at bounding box center [1456, 154] width 40 height 16
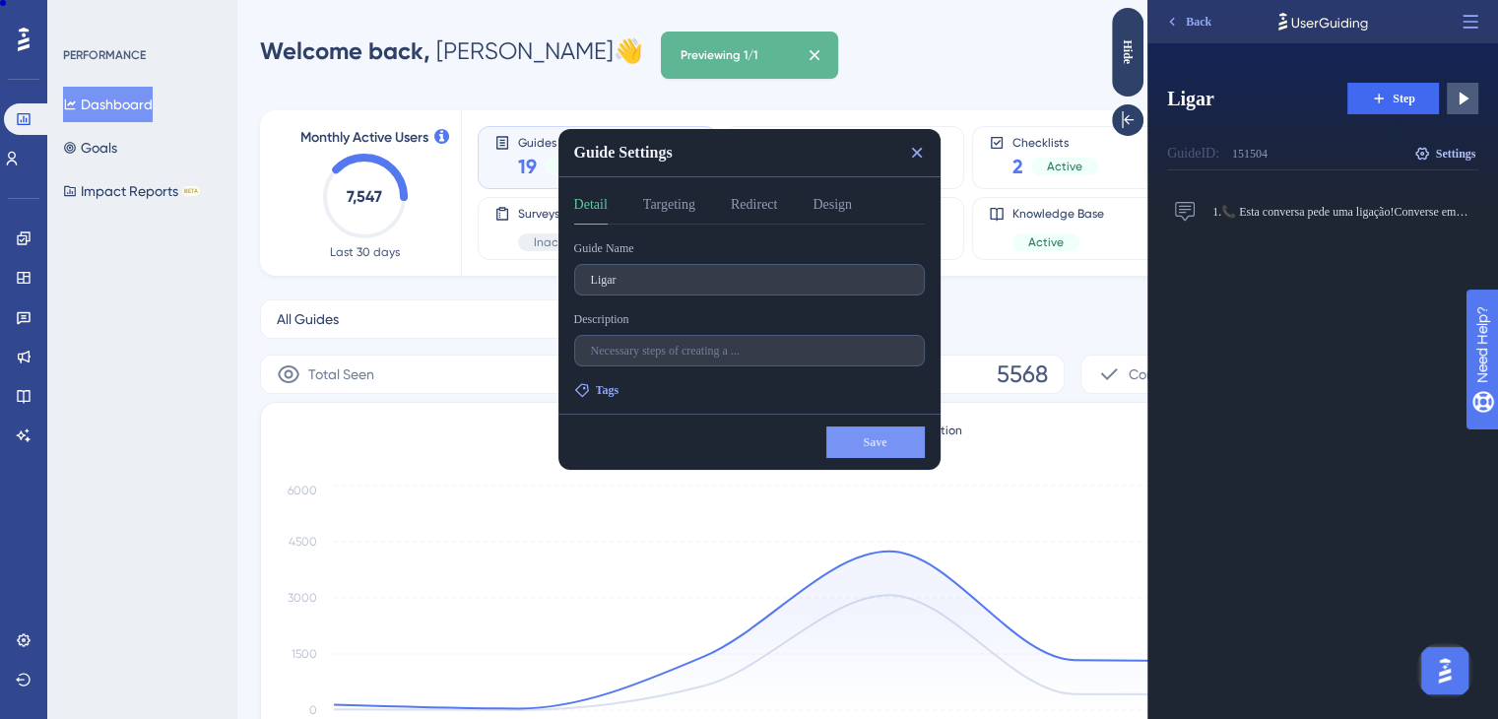
scroll to position [0, 0]
click at [693, 196] on button "Targeting" at bounding box center [669, 209] width 52 height 32
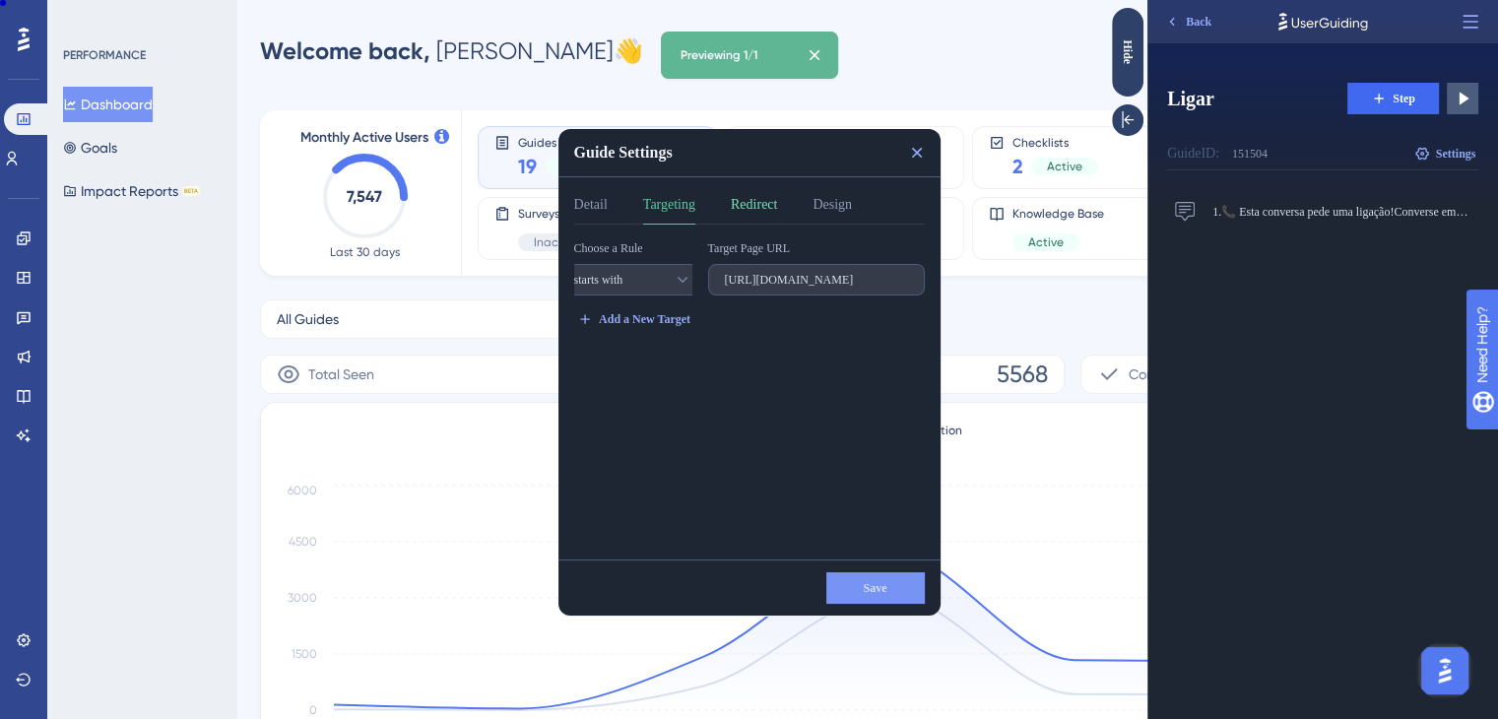
click at [768, 210] on button "Redirect" at bounding box center [754, 209] width 46 height 32
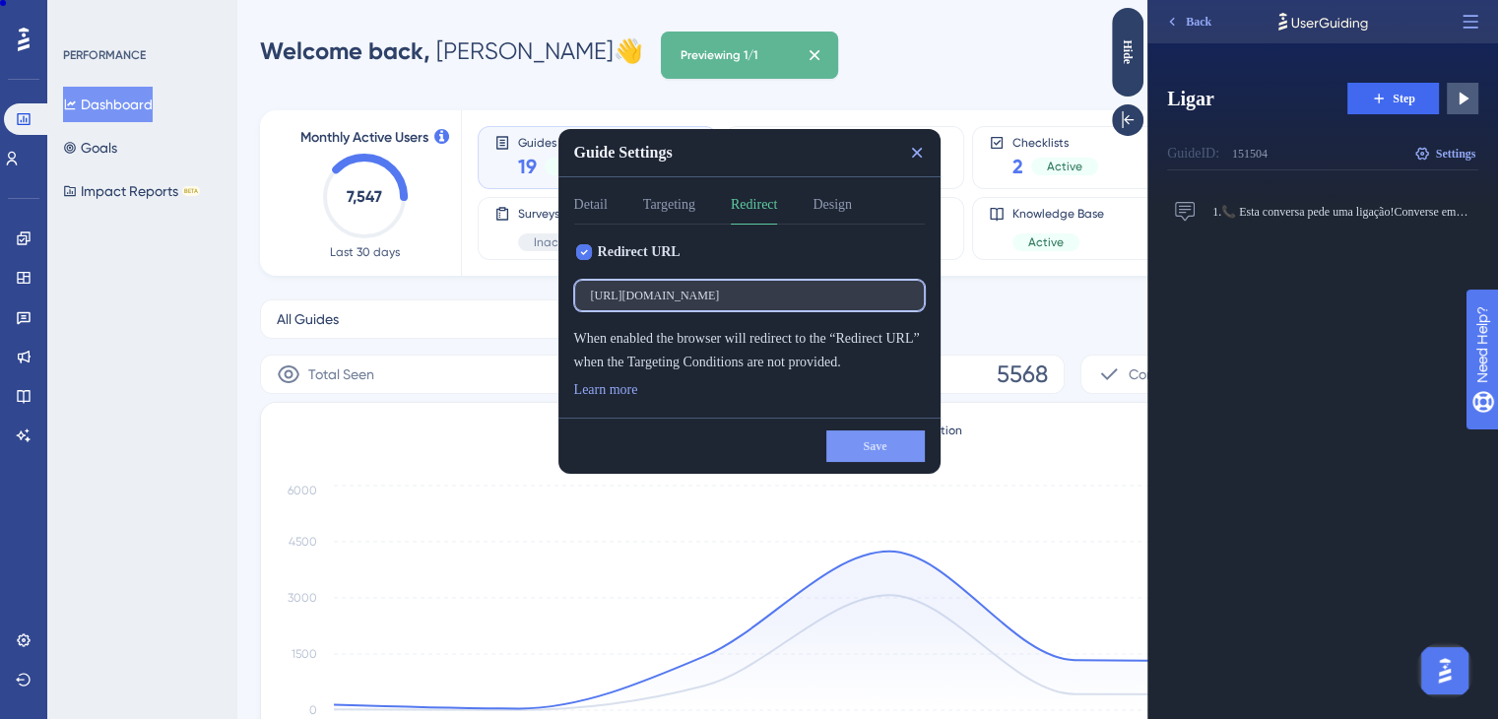
click at [800, 296] on input "https://app-spa.poli.digital/chat#" at bounding box center [749, 296] width 317 height 14
type input "https://app-spa.poli.digital/chat"
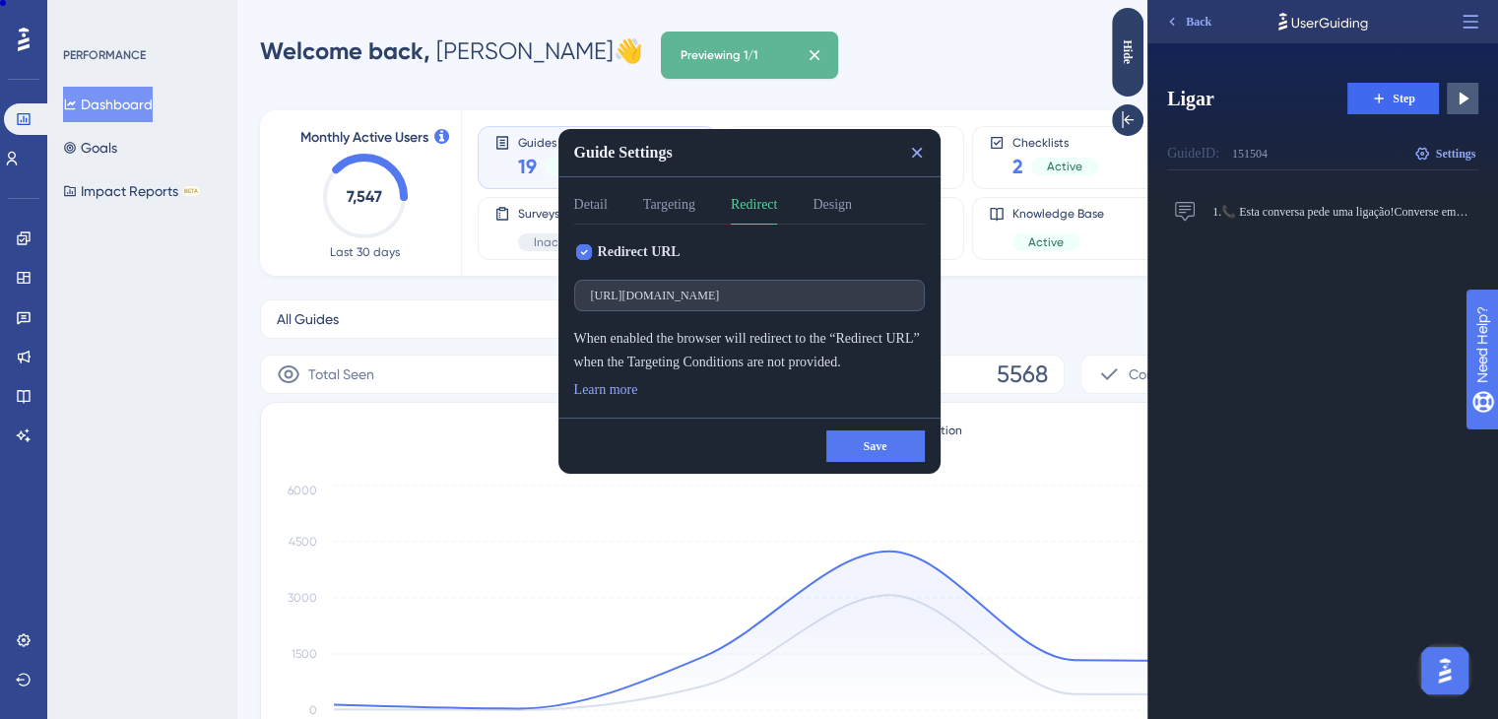
click at [877, 444] on span "Save" at bounding box center [876, 446] width 24 height 16
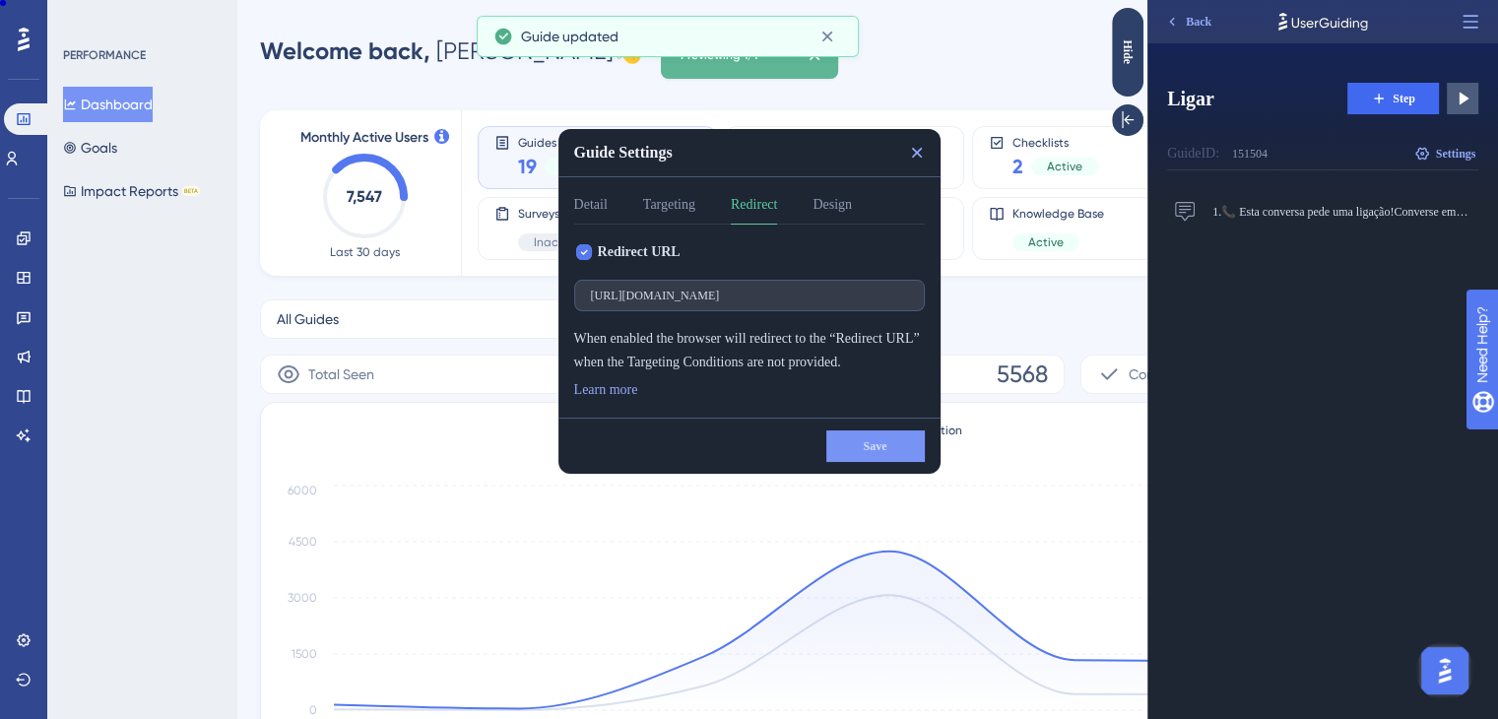
click at [855, 191] on div "Guide Settings Detail Targeting Redirect Design Redirect URL https://app-spa.po…" at bounding box center [749, 301] width 382 height 345
click at [852, 206] on button "Design" at bounding box center [831, 209] width 39 height 32
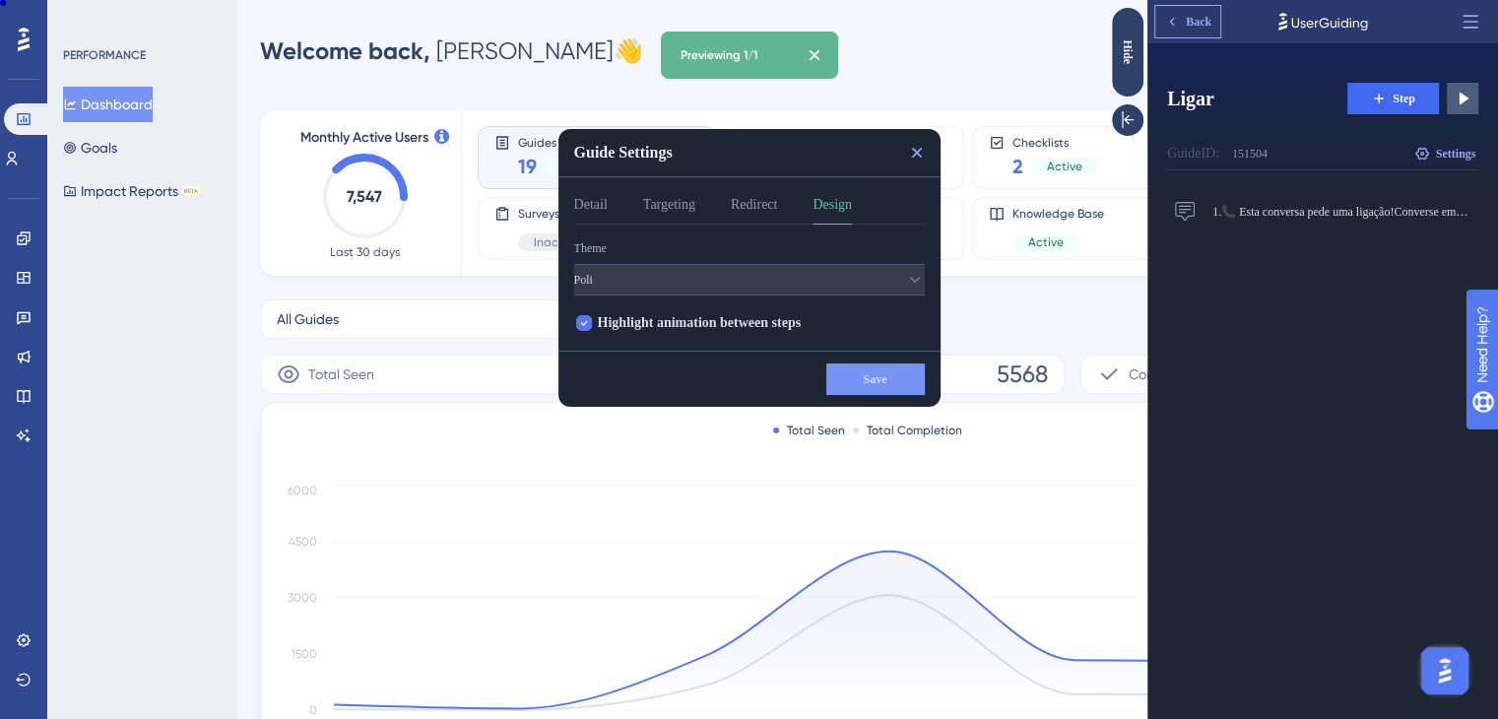
click at [1201, 26] on span "Back" at bounding box center [1199, 22] width 26 height 16
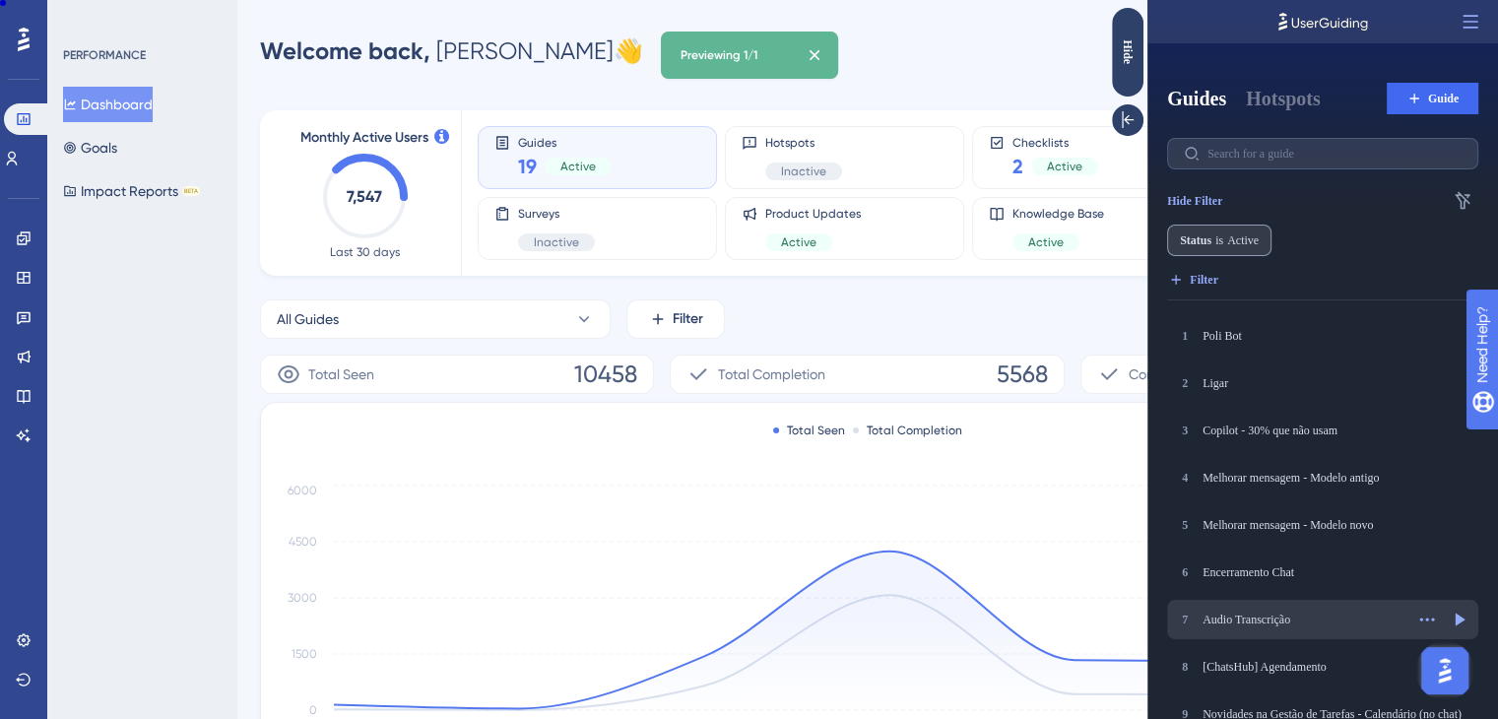
click at [1246, 619] on div "Audio Transcrição" at bounding box center [1302, 619] width 201 height 16
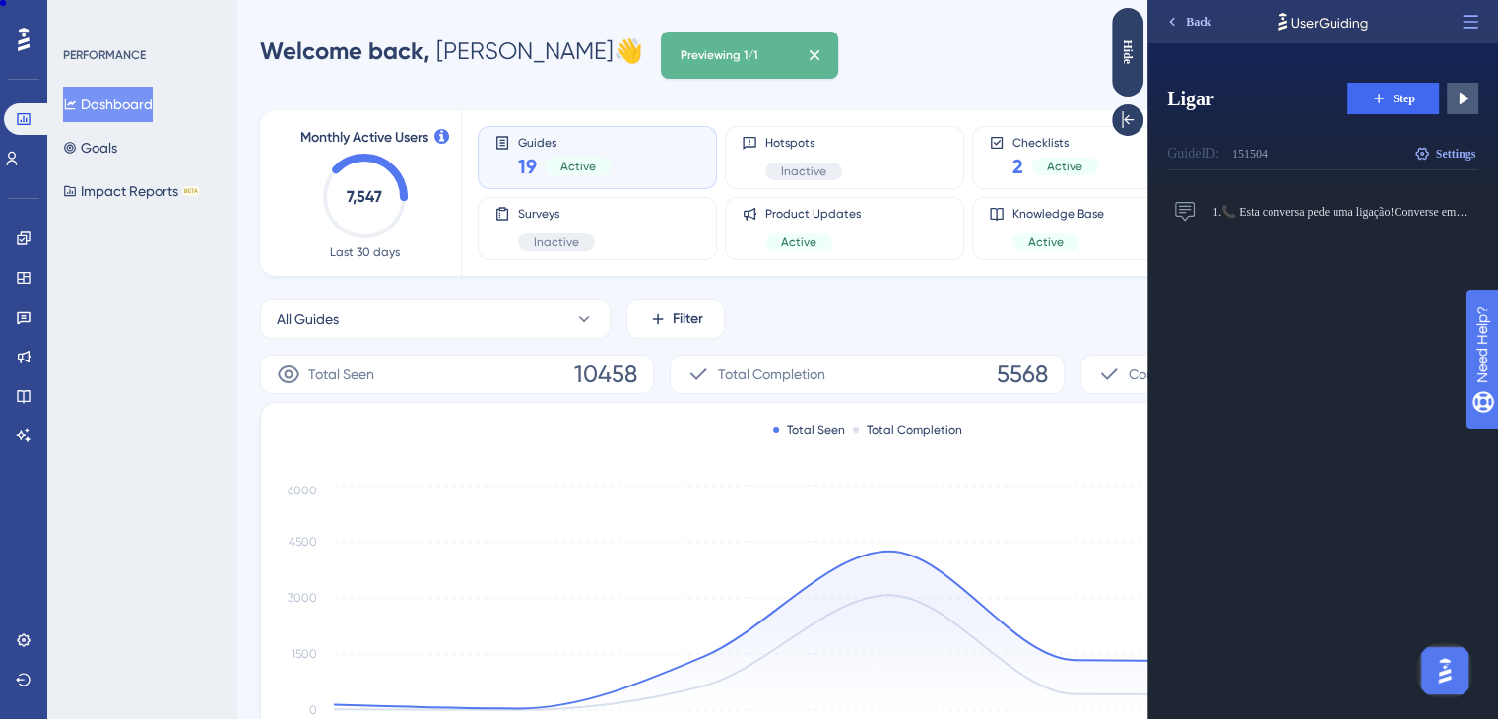
click at [1181, 20] on button "Back" at bounding box center [1187, 22] width 65 height 32
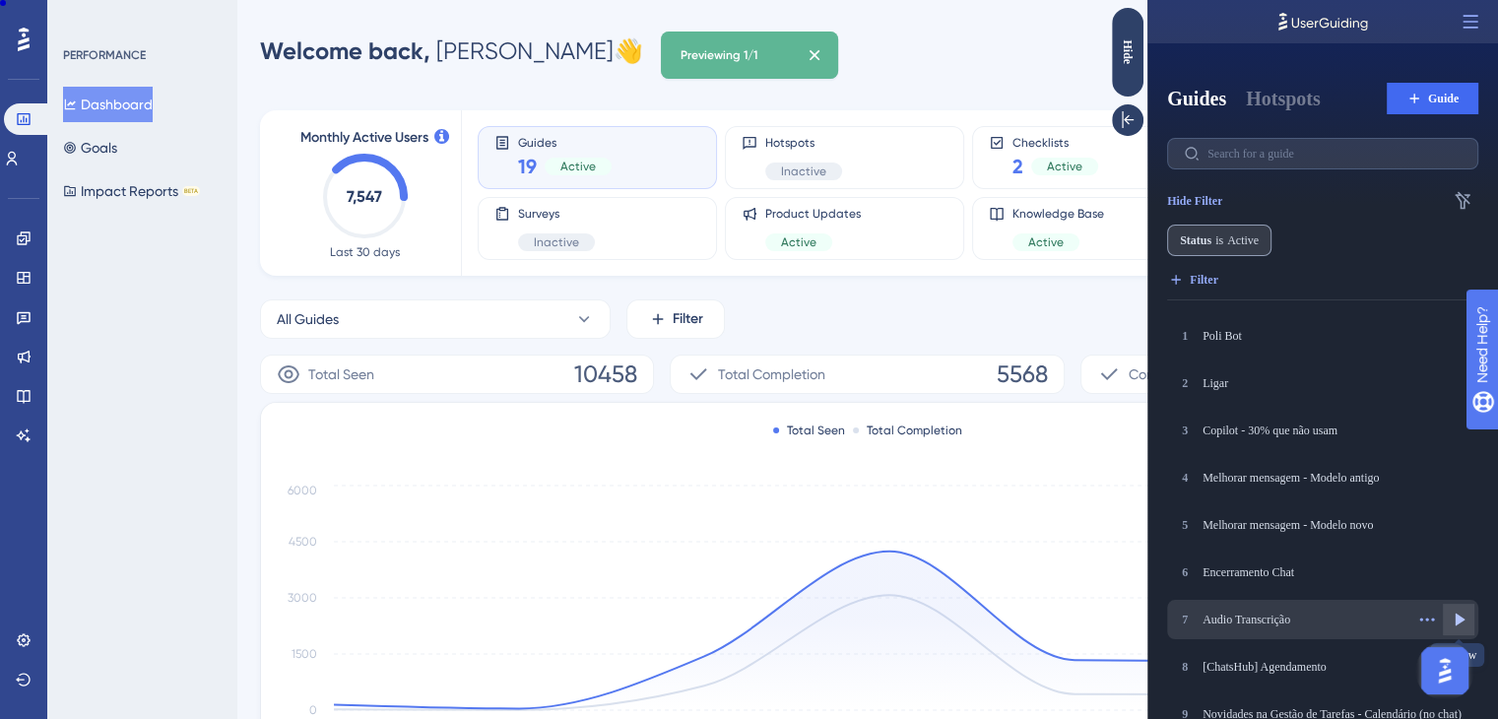
click at [1458, 617] on icon at bounding box center [1460, 619] width 10 height 13
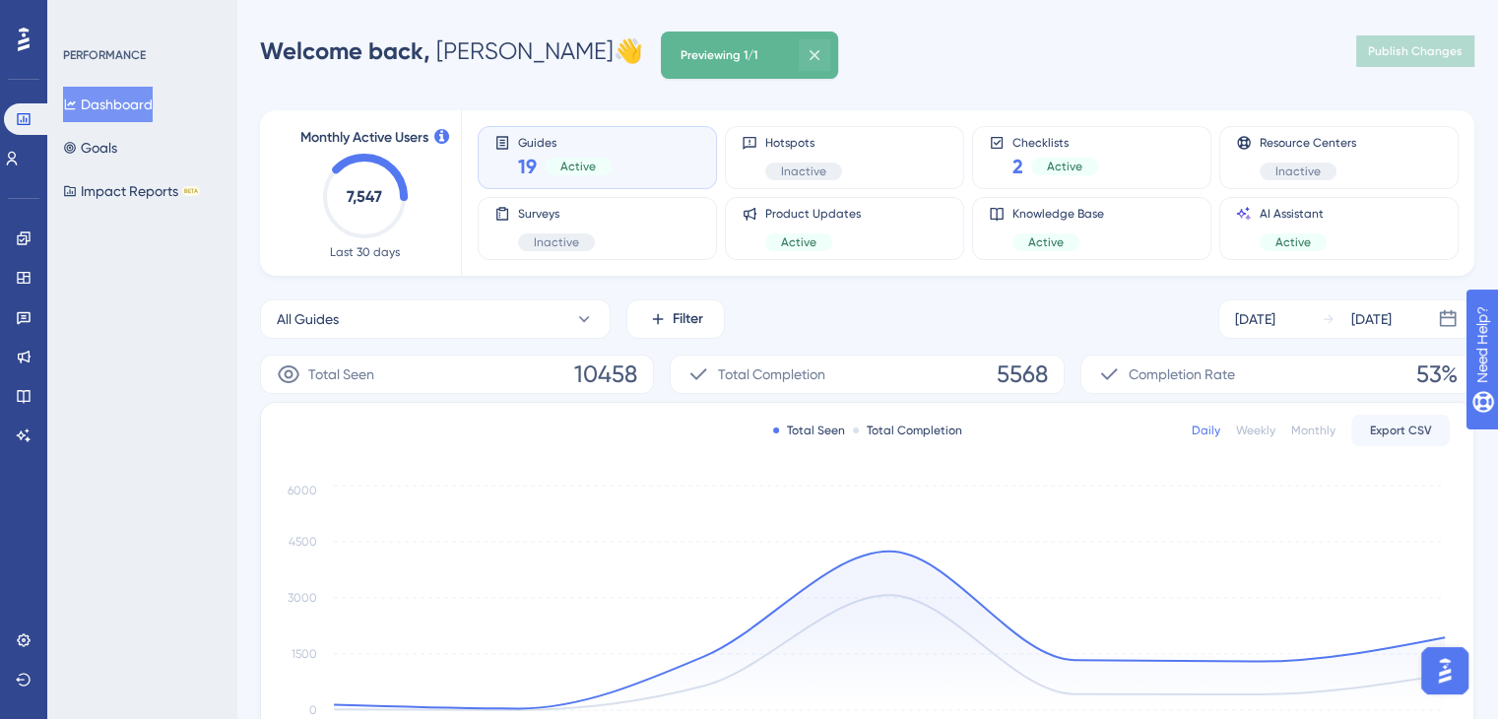
click at [824, 54] on icon at bounding box center [814, 55] width 20 height 20
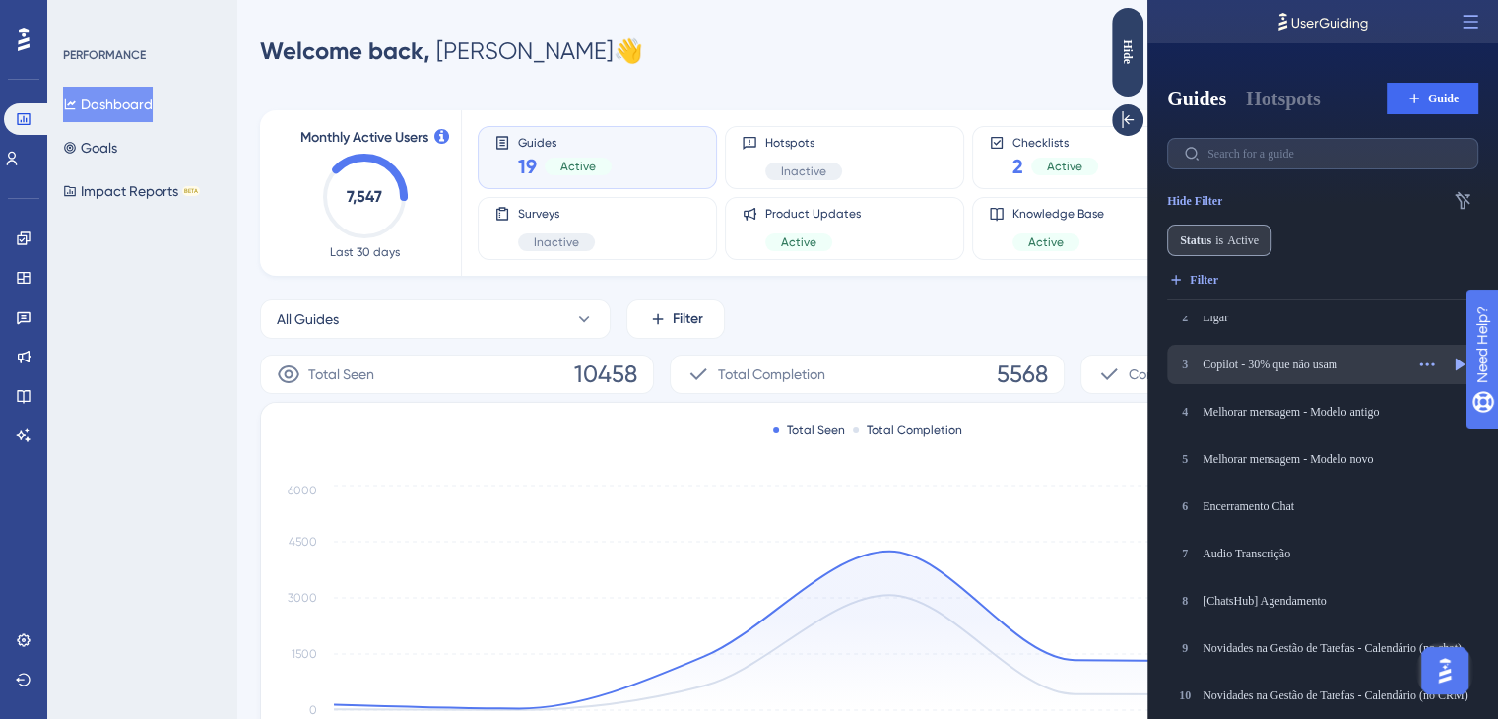
scroll to position [98, 0]
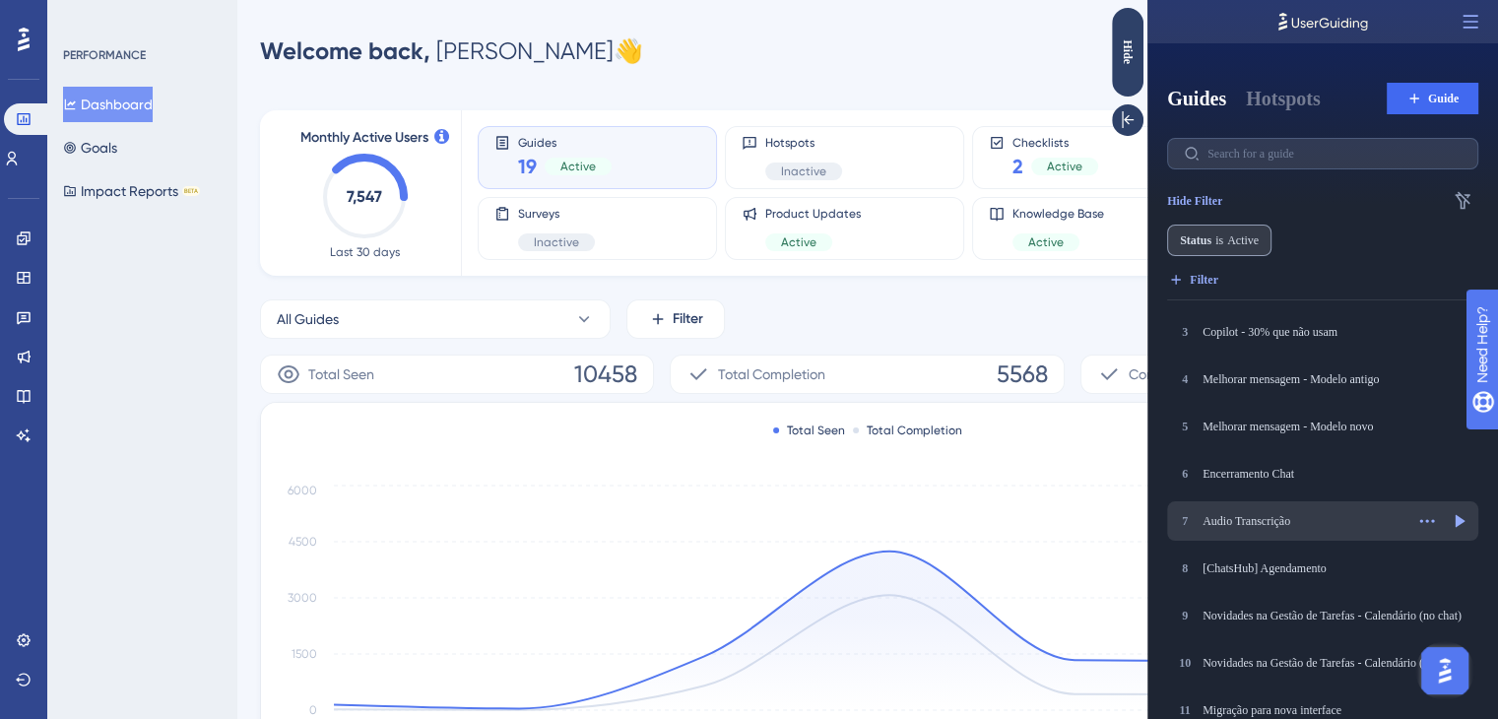
click at [1269, 518] on div "Audio Transcrição" at bounding box center [1302, 521] width 201 height 16
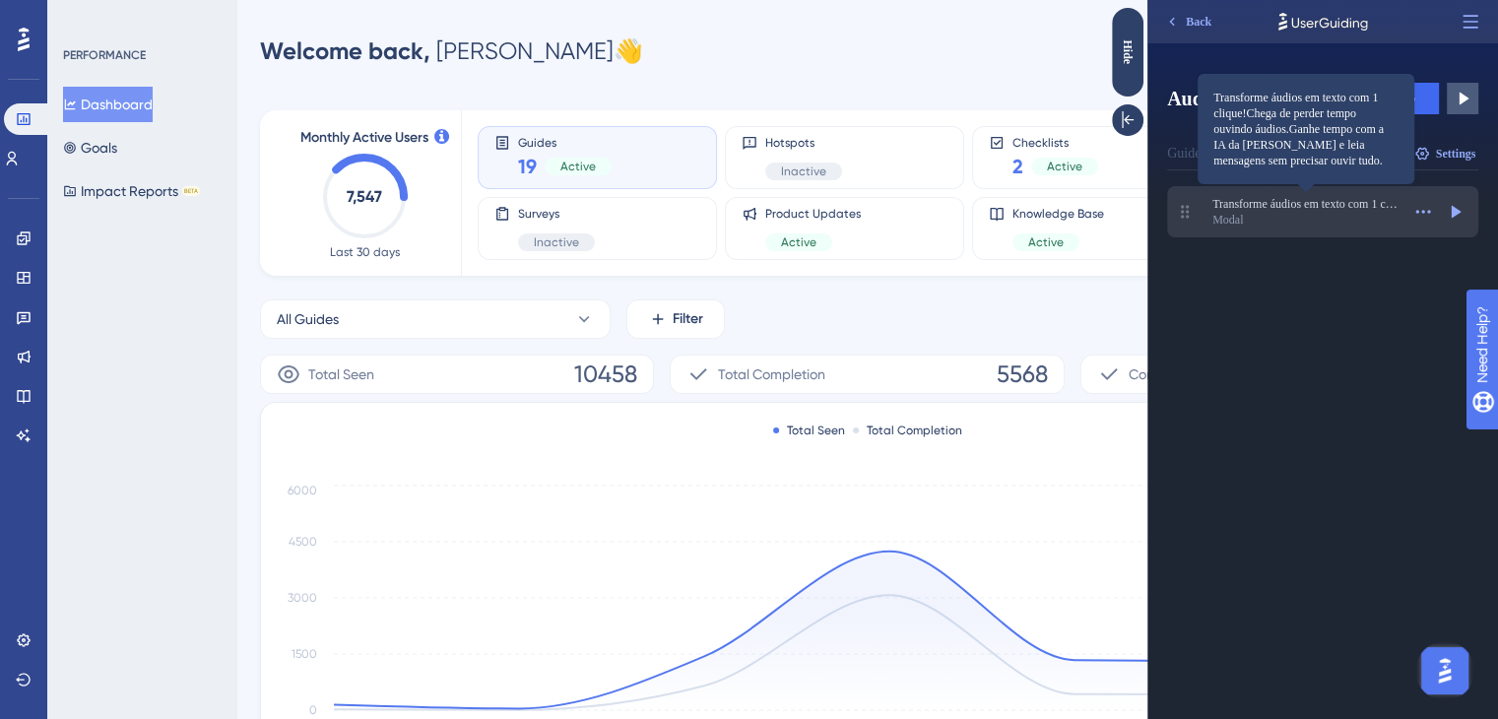
click at [1304, 202] on span "Transforme áudios em texto com 1 clique!Chega de perder tempo ouvindo áudios.Ga…" at bounding box center [1305, 204] width 187 height 16
